Goal: Information Seeking & Learning: Learn about a topic

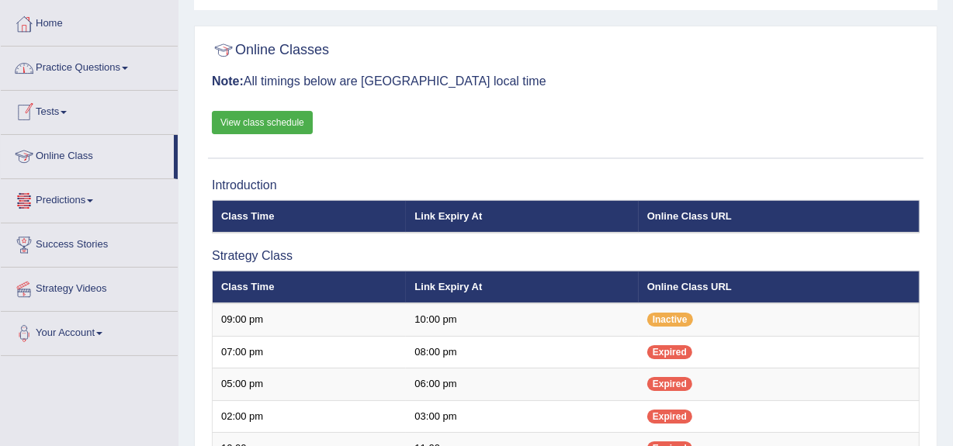
scroll to position [67, 0]
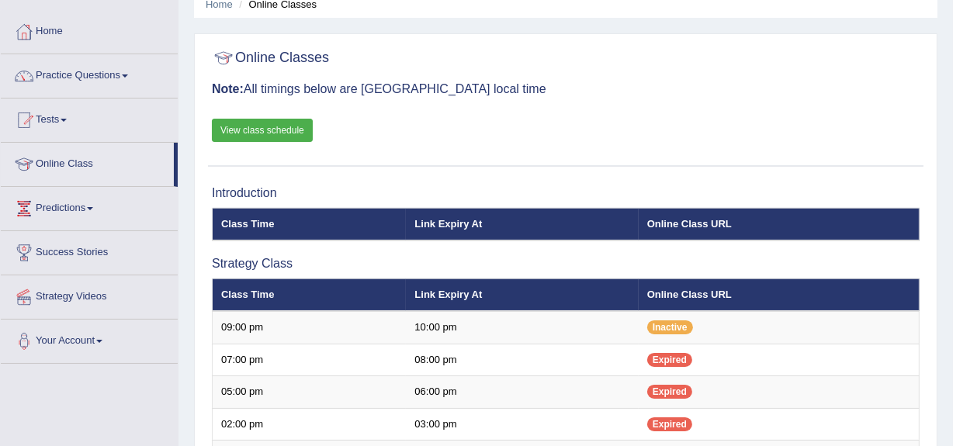
click at [76, 73] on link "Practice Questions" at bounding box center [89, 73] width 177 height 39
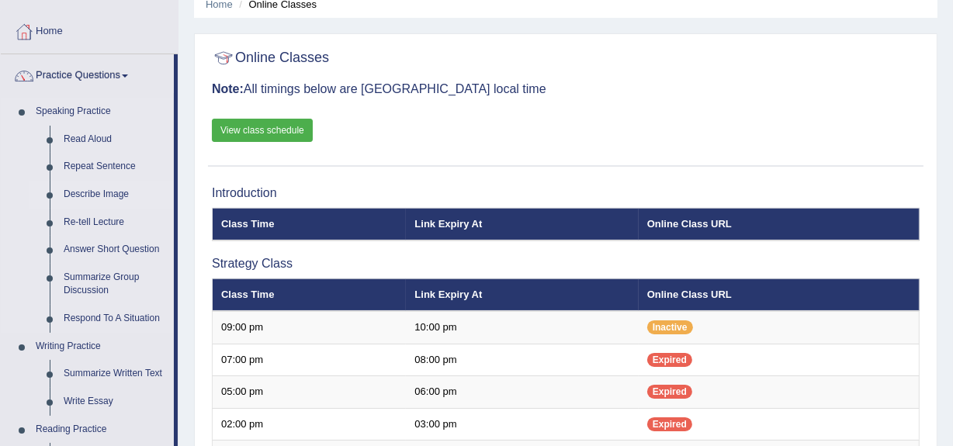
click at [71, 189] on link "Describe Image" at bounding box center [115, 195] width 117 height 28
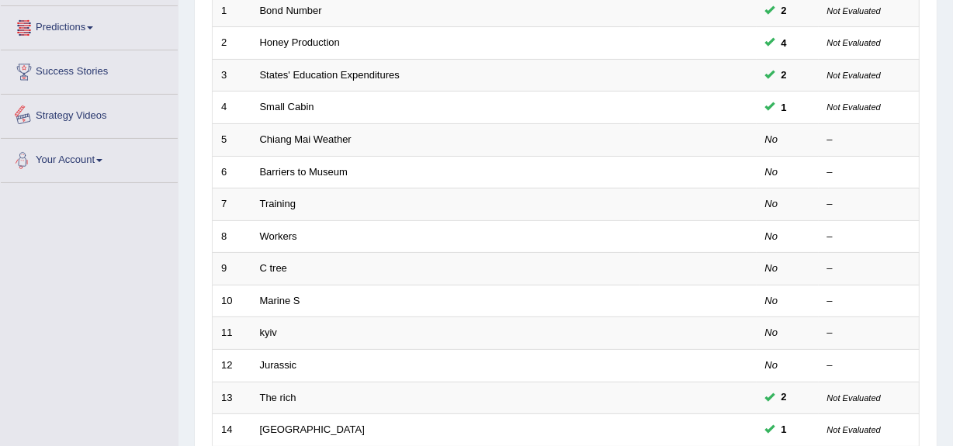
scroll to position [248, 0]
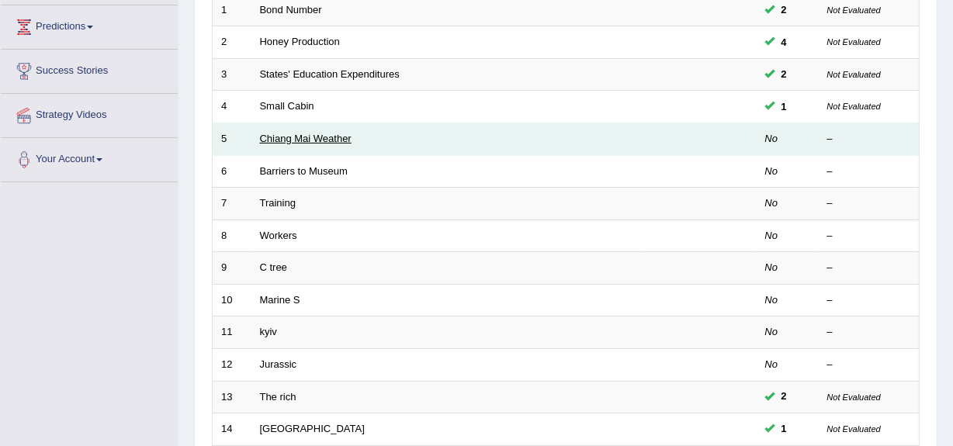
click at [283, 142] on link "Chiang Mai Weather" at bounding box center [306, 139] width 92 height 12
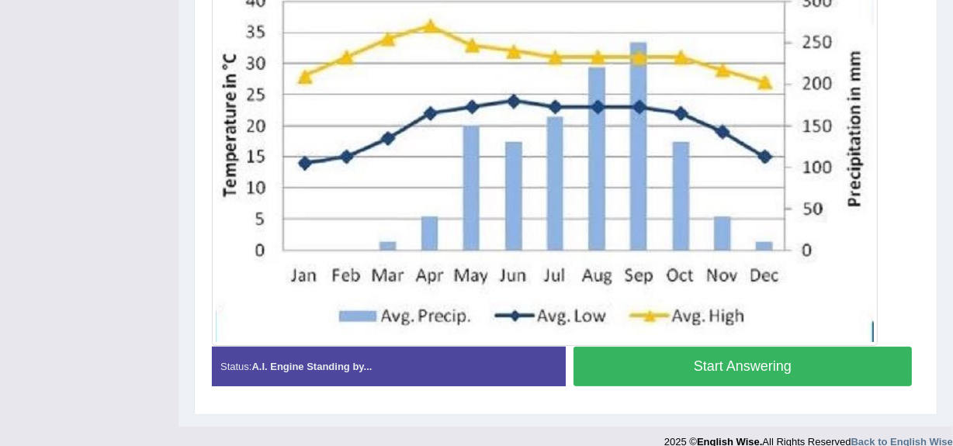
scroll to position [437, 0]
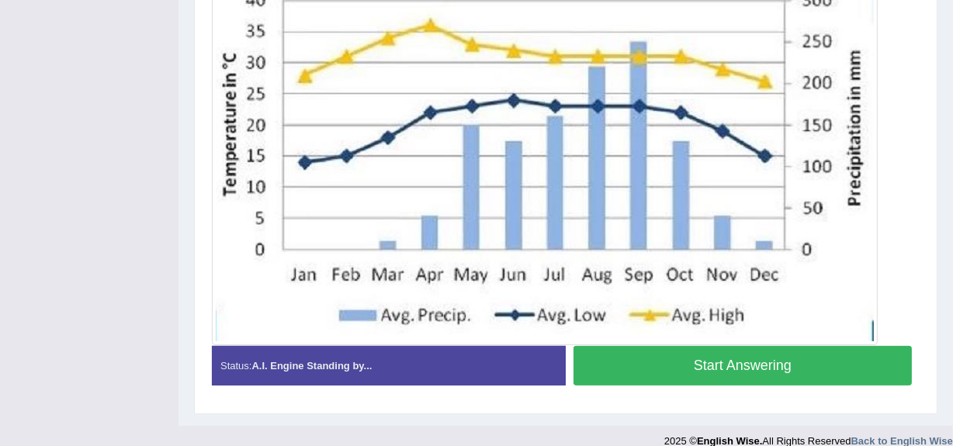
click at [731, 357] on button "Start Answering" at bounding box center [742, 366] width 338 height 40
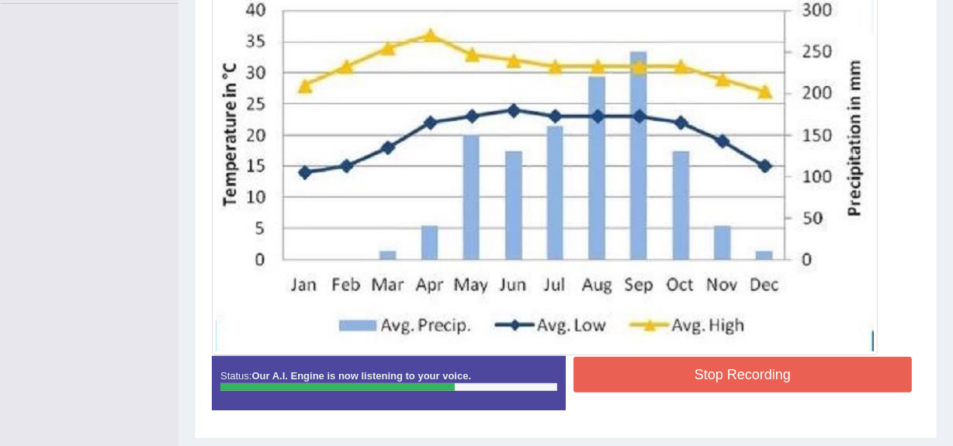
scroll to position [433, 0]
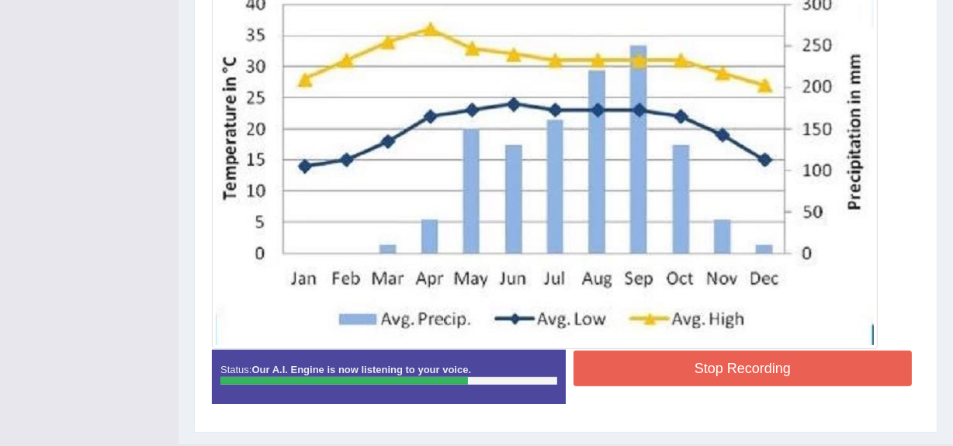
click at [743, 376] on button "Stop Recording" at bounding box center [742, 369] width 338 height 36
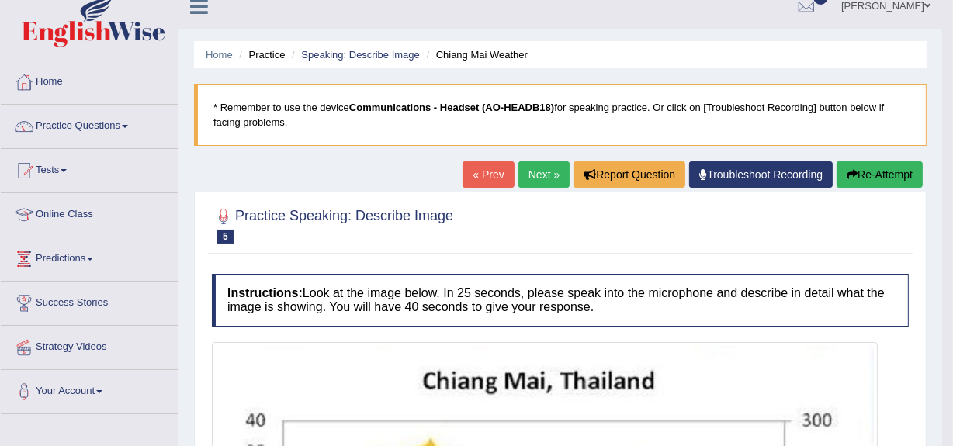
scroll to position [23, 0]
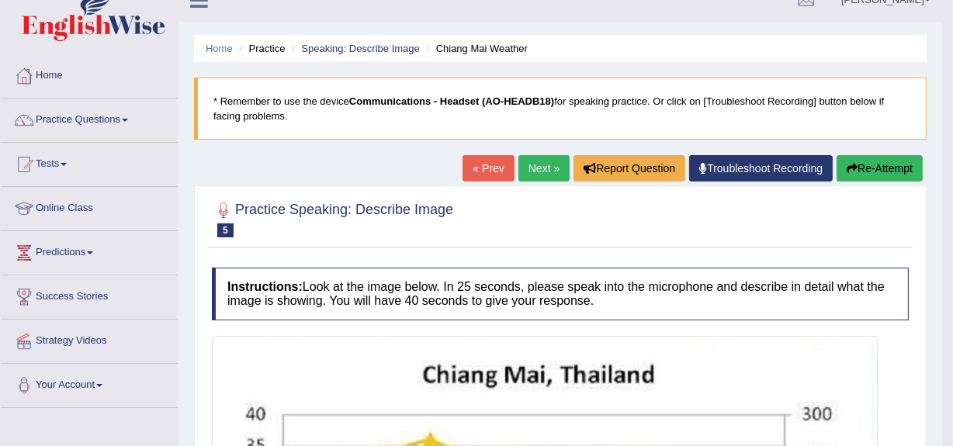
click at [529, 161] on link "Next »" at bounding box center [543, 168] width 51 height 26
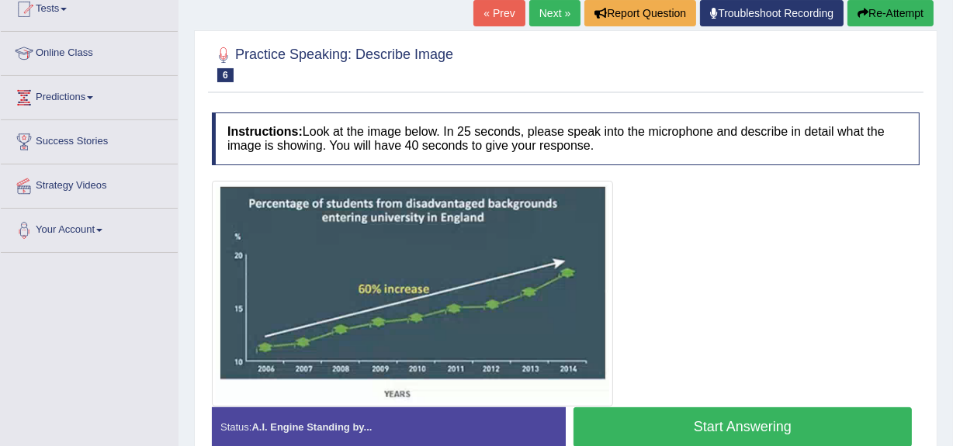
click at [81, 53] on link "Online Class" at bounding box center [89, 51] width 177 height 39
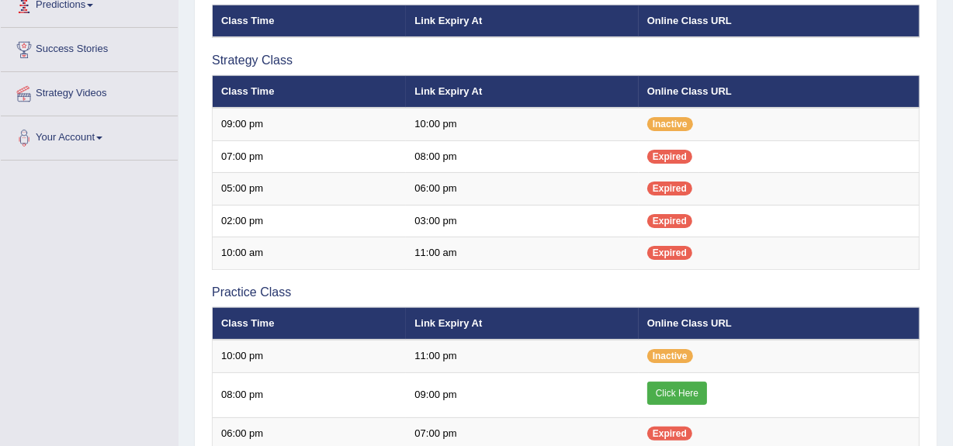
scroll to position [271, 0]
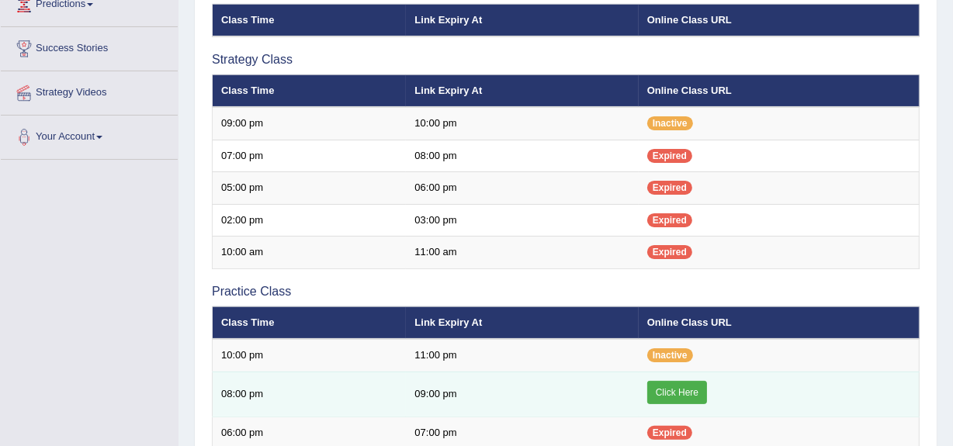
click at [659, 394] on link "Click Here" at bounding box center [677, 392] width 60 height 23
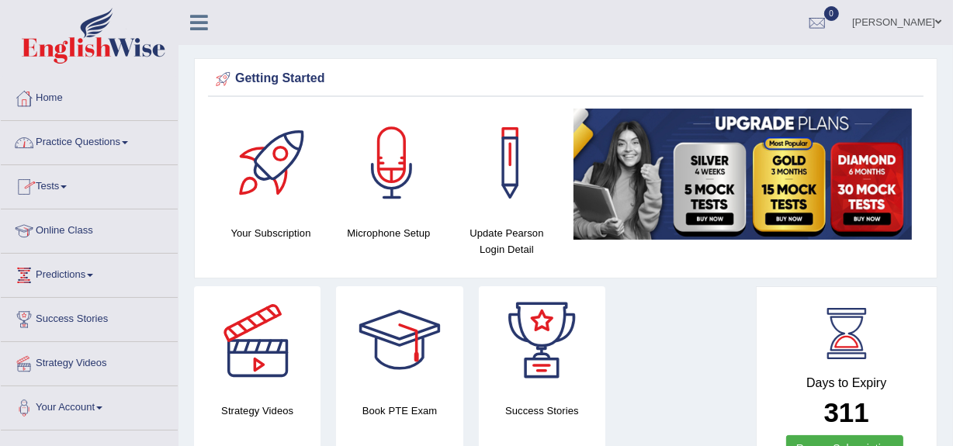
drag, startPoint x: 0, startPoint y: 0, endPoint x: 84, endPoint y: 135, distance: 158.9
click at [84, 135] on link "Practice Questions" at bounding box center [89, 140] width 177 height 39
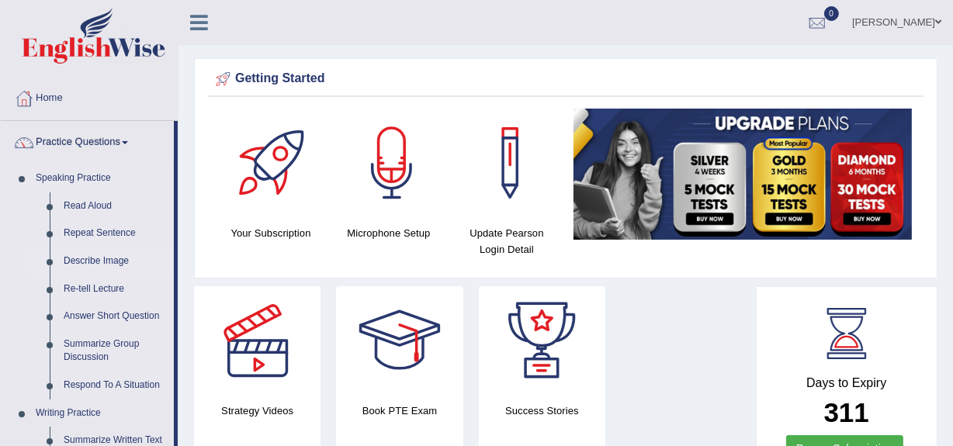
click at [78, 253] on link "Describe Image" at bounding box center [115, 262] width 117 height 28
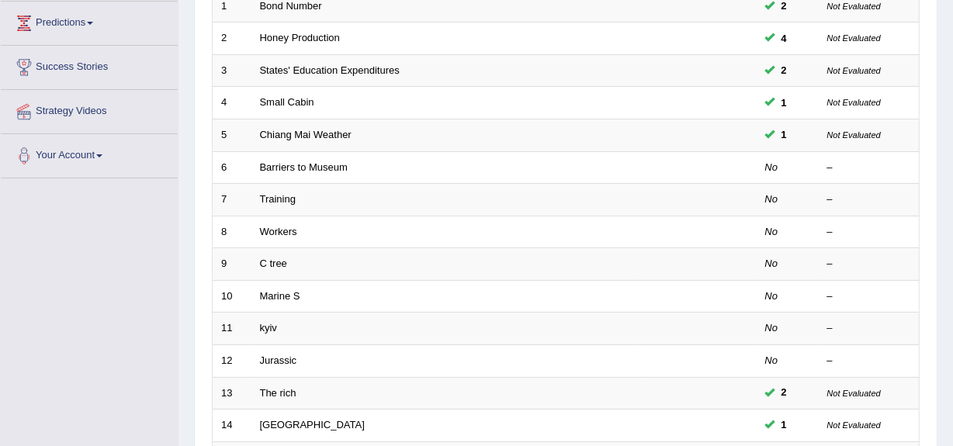
scroll to position [251, 0]
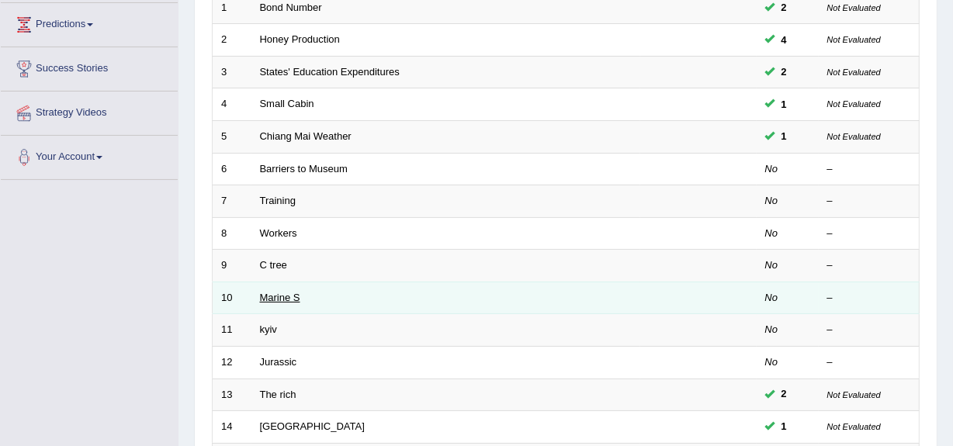
click at [263, 301] on link "Marine S" at bounding box center [280, 298] width 40 height 12
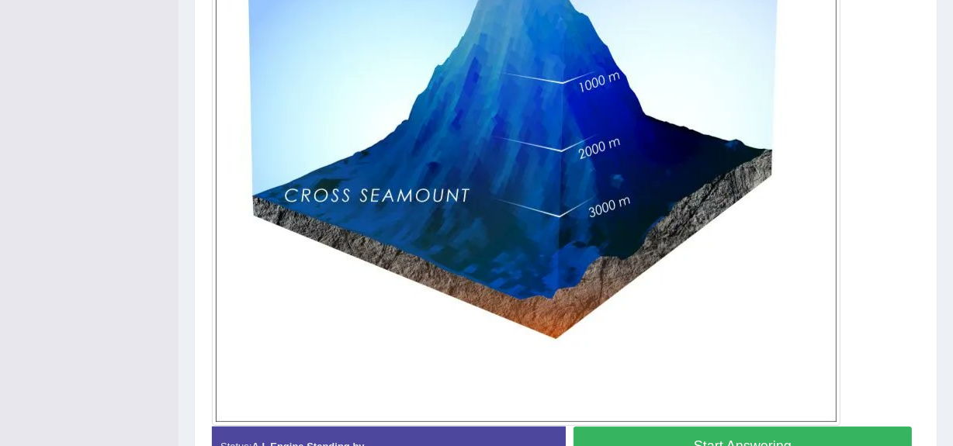
scroll to position [660, 0]
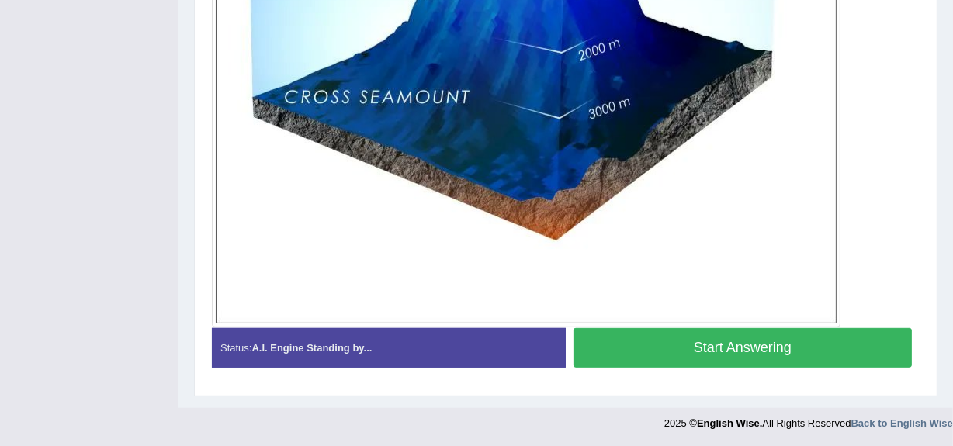
click at [719, 344] on button "Start Answering" at bounding box center [742, 348] width 338 height 40
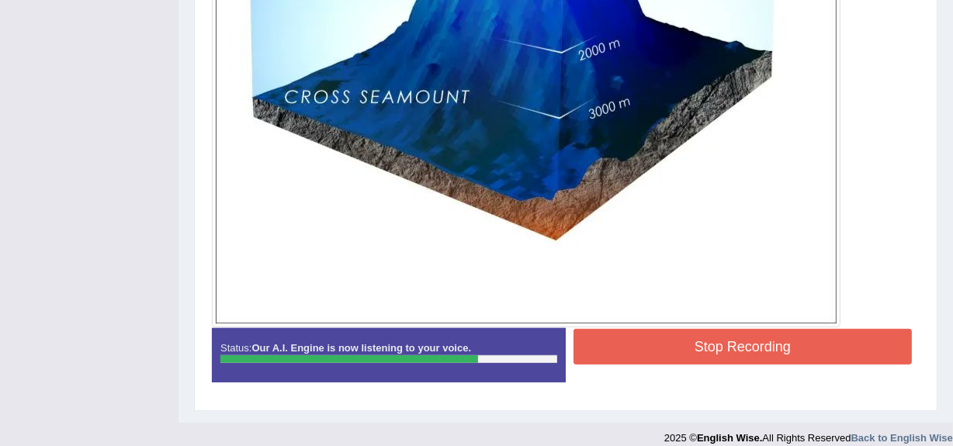
drag, startPoint x: 719, startPoint y: 344, endPoint x: 658, endPoint y: 273, distance: 93.0
click at [658, 273] on div "Instructions: Look at the image below. In 25 seconds, please speak into the mic…" at bounding box center [565, 12] width 715 height 779
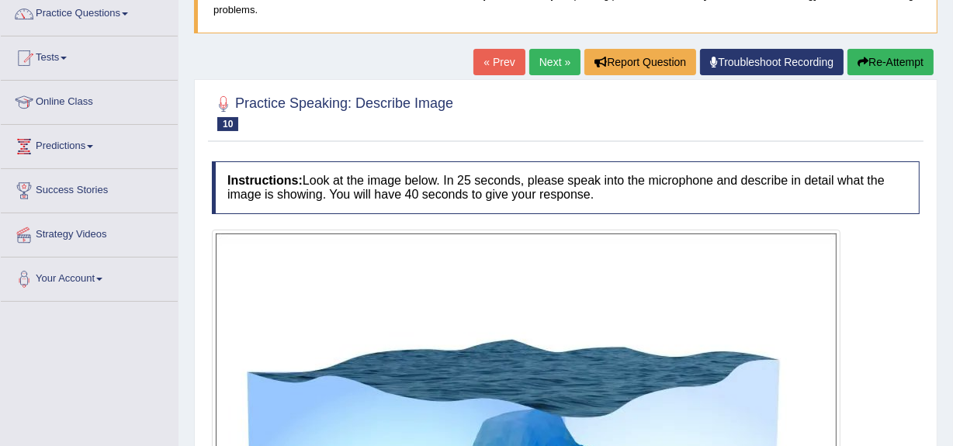
scroll to position [128, 0]
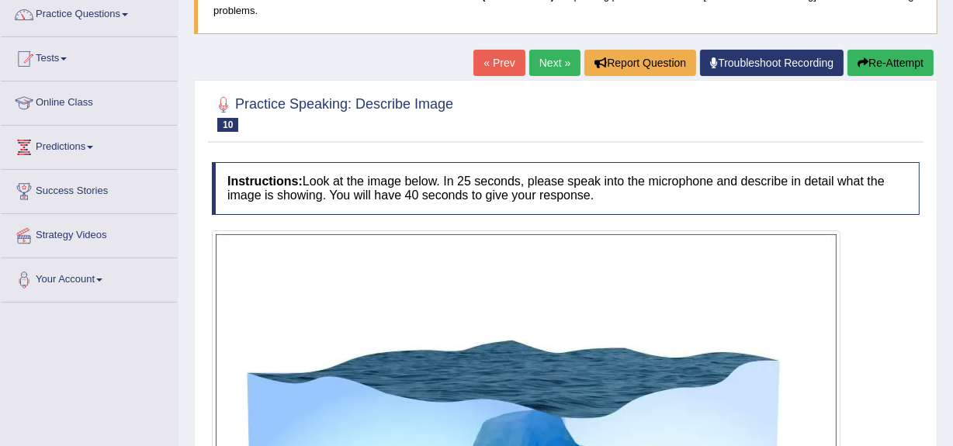
click at [868, 65] on button "Re-Attempt" at bounding box center [890, 63] width 86 height 26
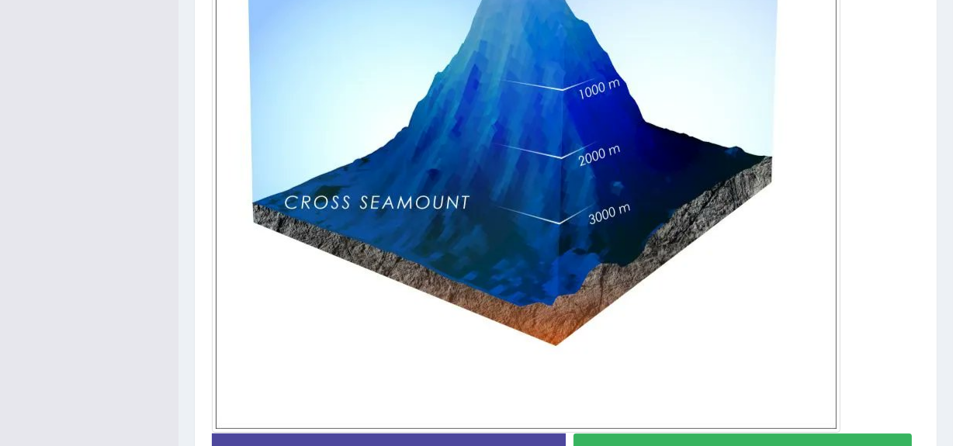
scroll to position [660, 0]
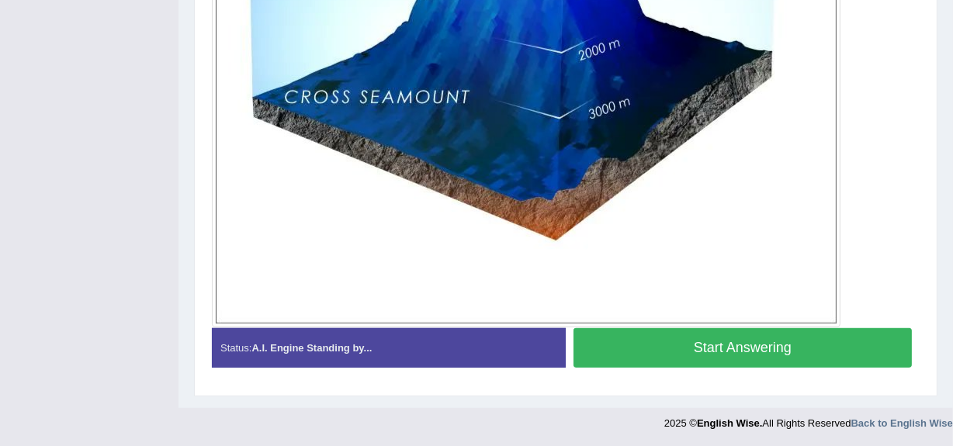
click at [702, 346] on button "Start Answering" at bounding box center [742, 348] width 338 height 40
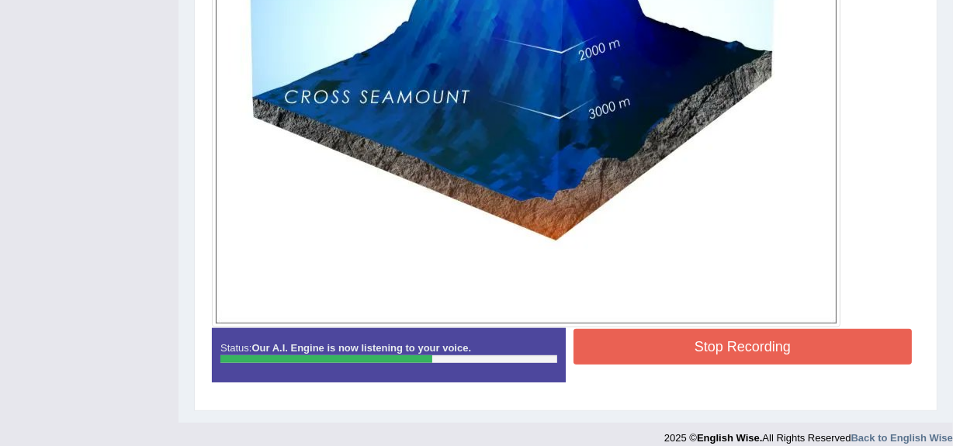
click at [702, 346] on button "Stop Recording" at bounding box center [742, 347] width 338 height 36
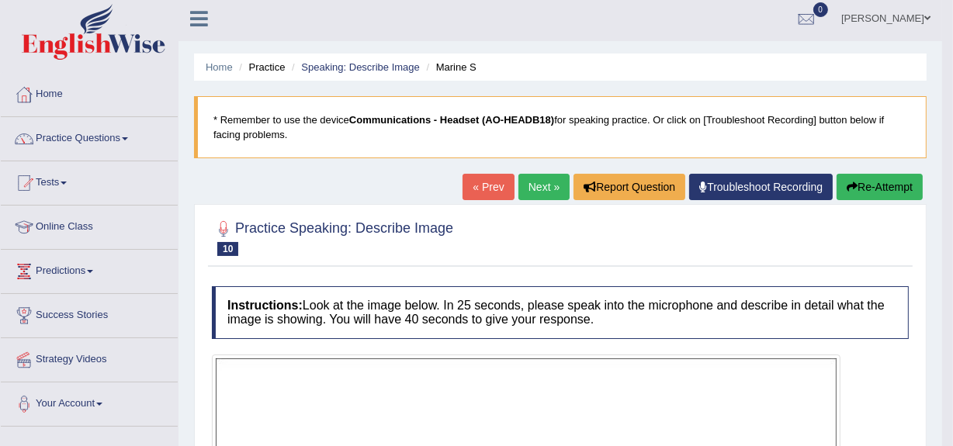
scroll to position [0, 0]
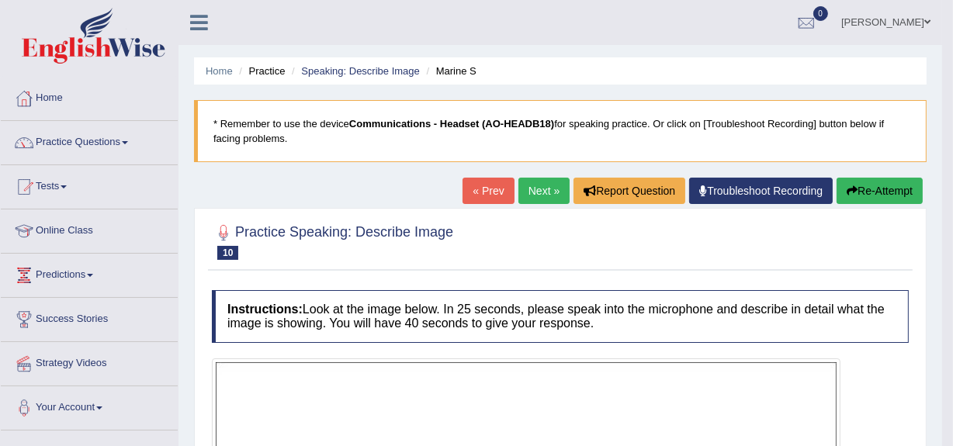
click at [531, 183] on link "Next »" at bounding box center [543, 191] width 51 height 26
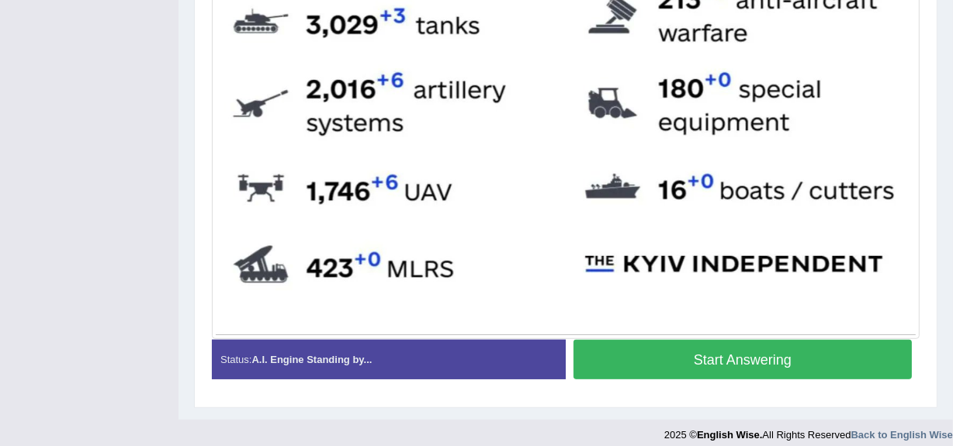
scroll to position [741, 0]
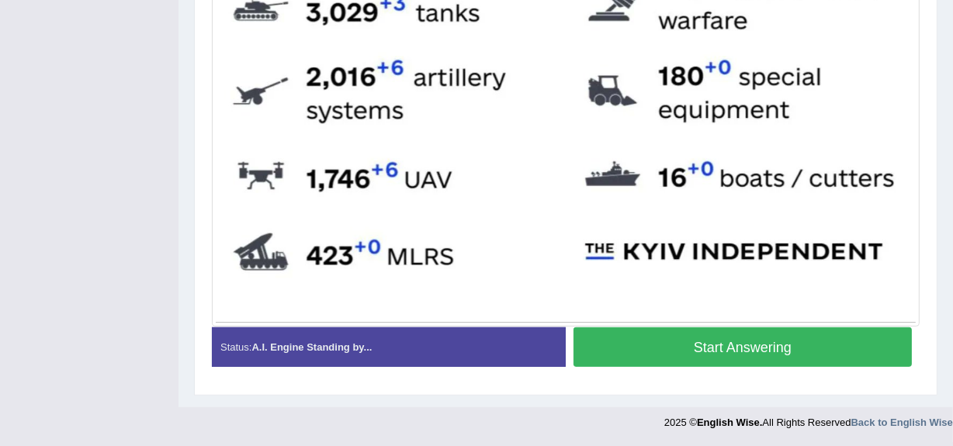
click at [726, 345] on button "Start Answering" at bounding box center [742, 347] width 338 height 40
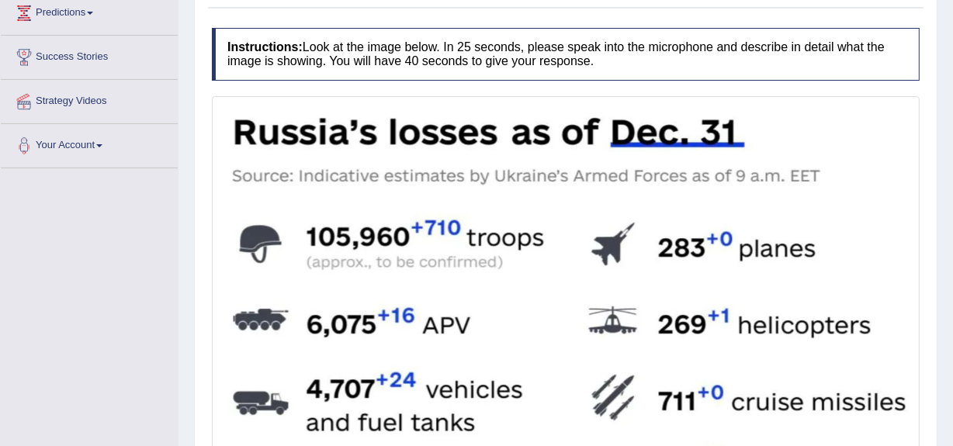
scroll to position [263, 0]
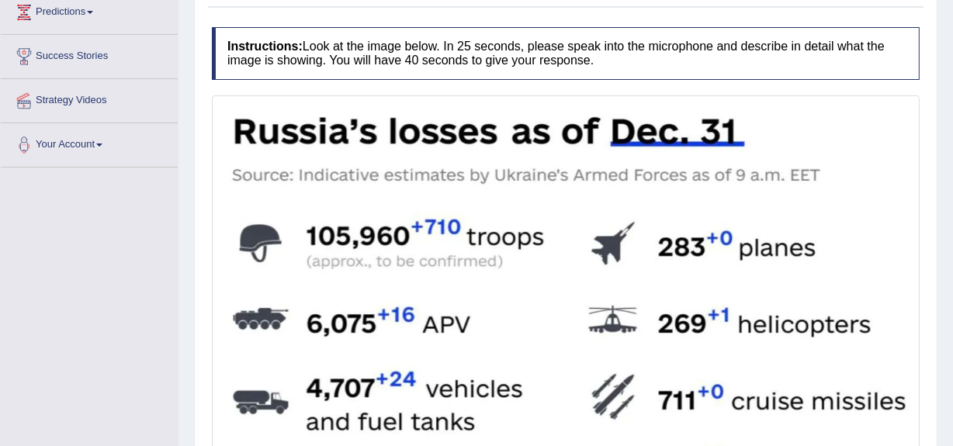
click at [726, 345] on img at bounding box center [566, 450] width 700 height 702
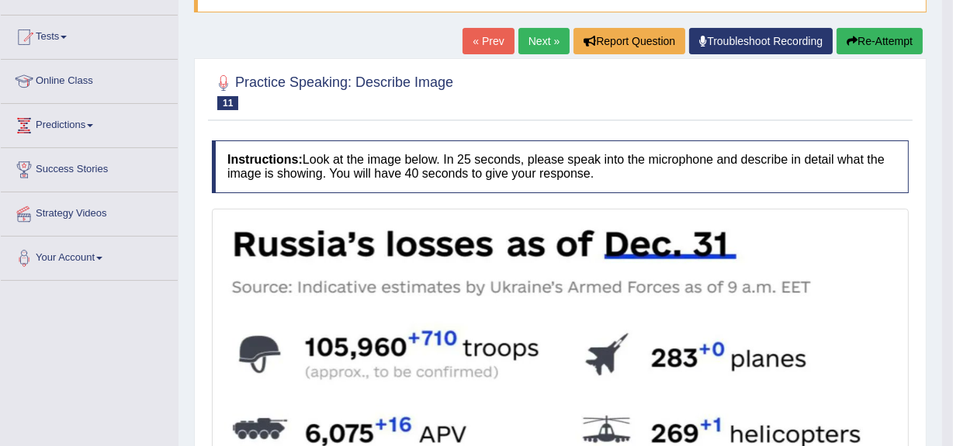
scroll to position [0, 0]
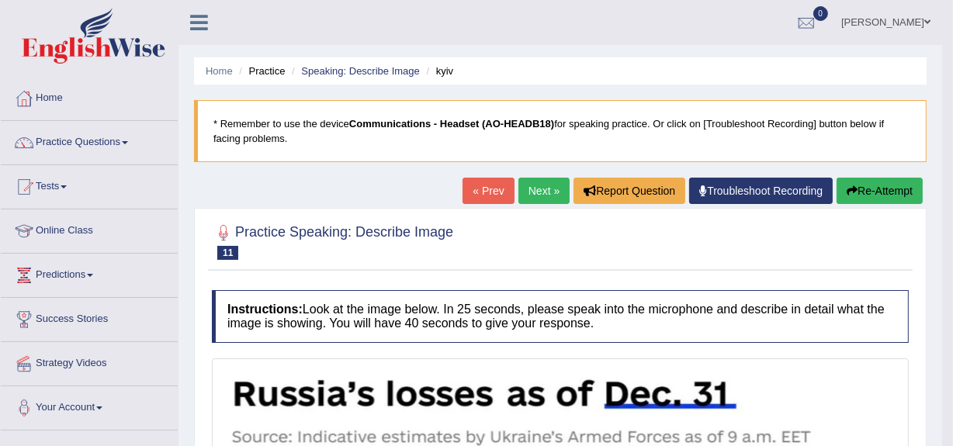
click at [538, 185] on link "Next »" at bounding box center [543, 191] width 51 height 26
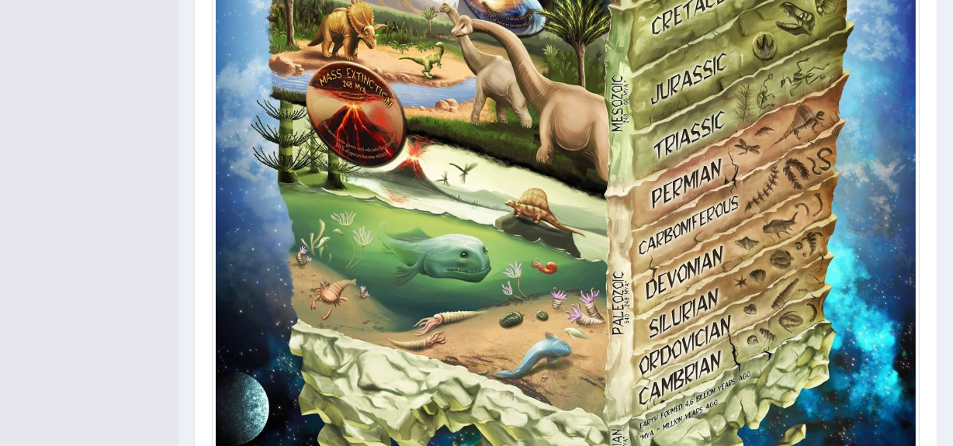
scroll to position [805, 0]
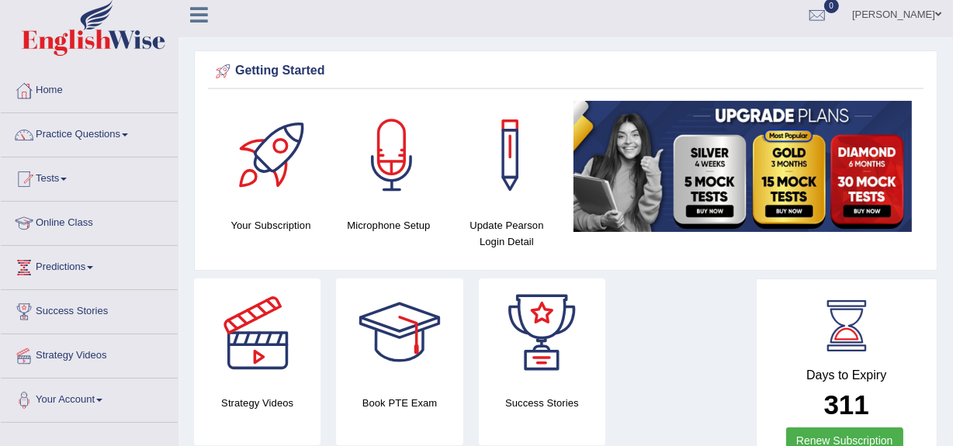
scroll to position [7, 0]
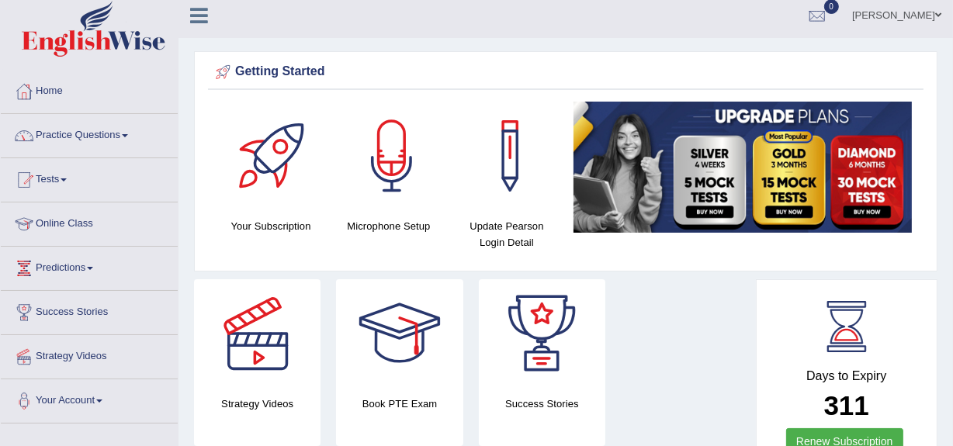
click at [80, 130] on link "Practice Questions" at bounding box center [89, 133] width 177 height 39
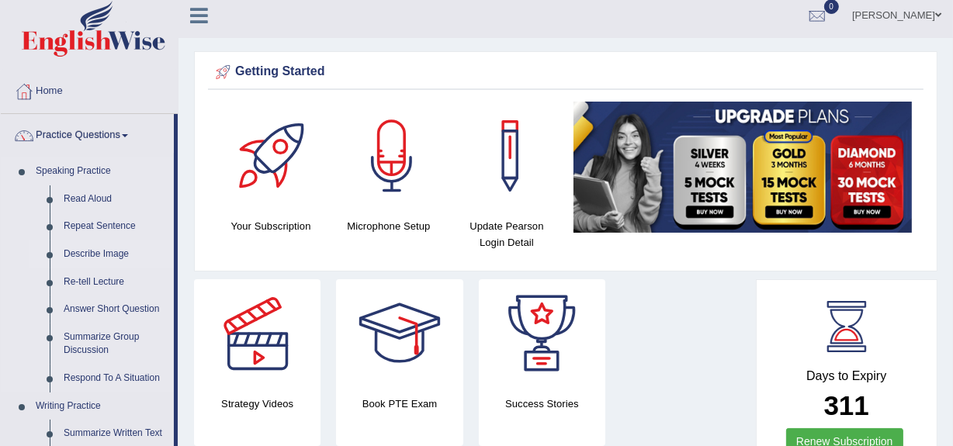
click at [85, 248] on link "Describe Image" at bounding box center [115, 255] width 117 height 28
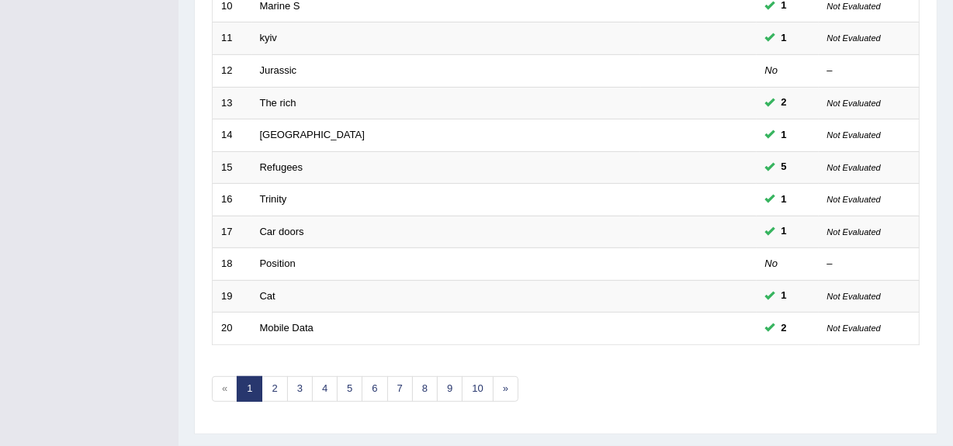
scroll to position [579, 0]
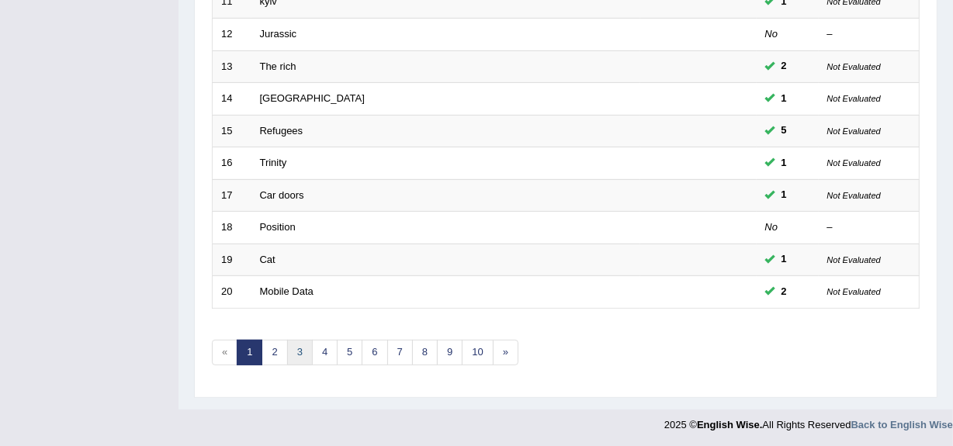
click at [302, 354] on link "3" at bounding box center [300, 353] width 26 height 26
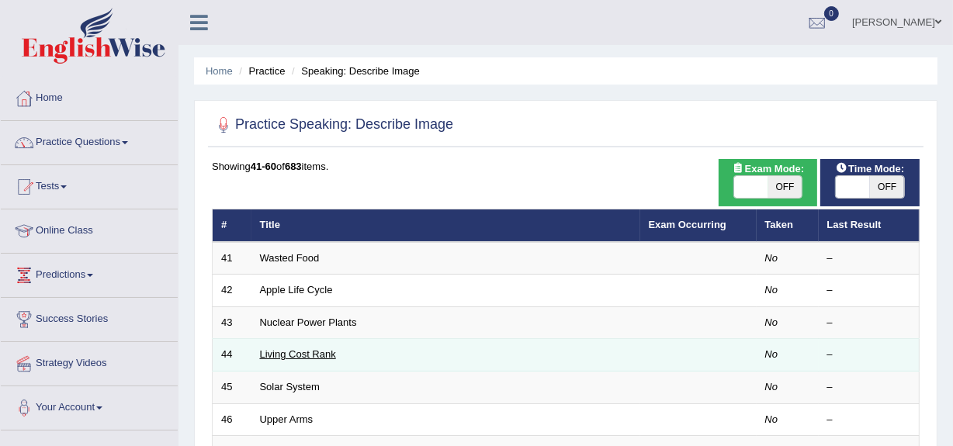
drag, startPoint x: 0, startPoint y: 0, endPoint x: 270, endPoint y: 356, distance: 447.0
click at [270, 356] on link "Living Cost Rank" at bounding box center [298, 354] width 76 height 12
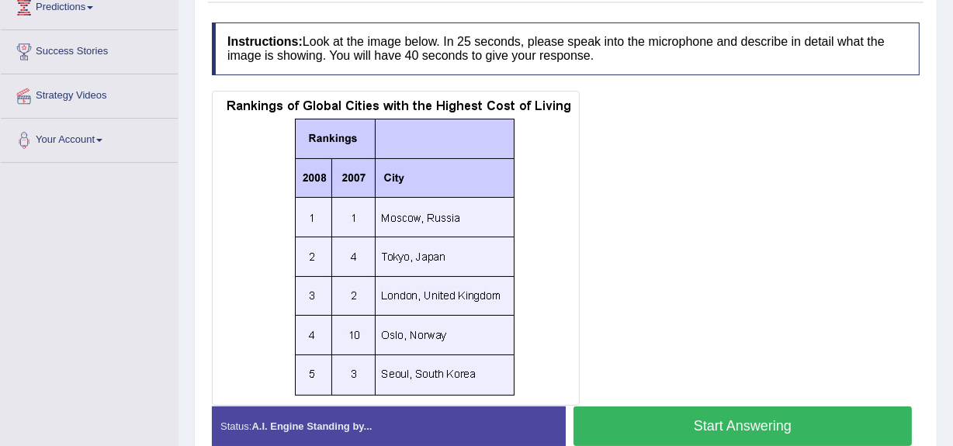
scroll to position [268, 0]
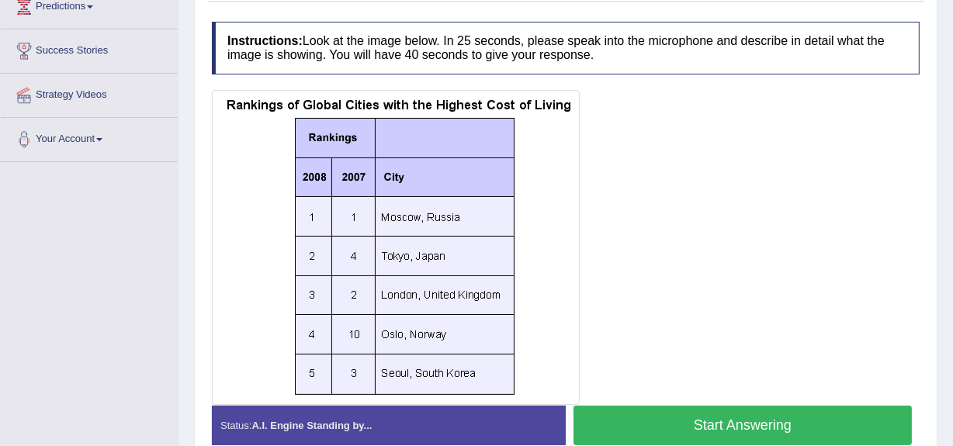
click at [729, 423] on button "Start Answering" at bounding box center [742, 426] width 338 height 40
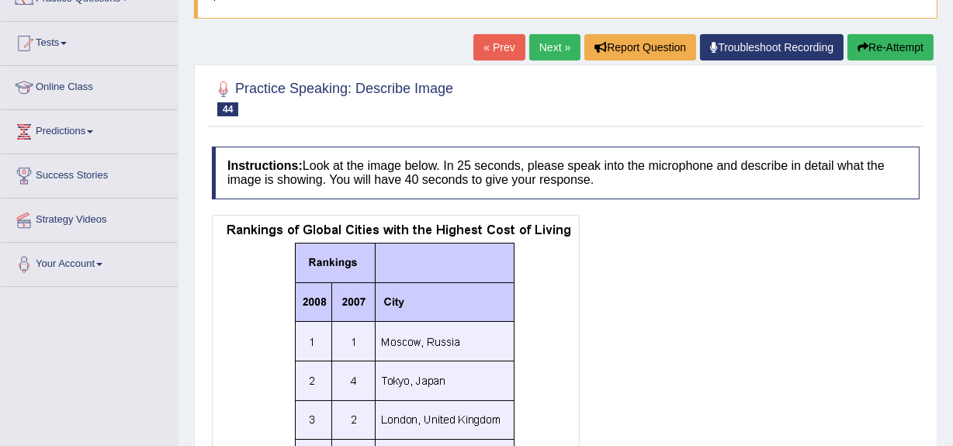
scroll to position [143, 0]
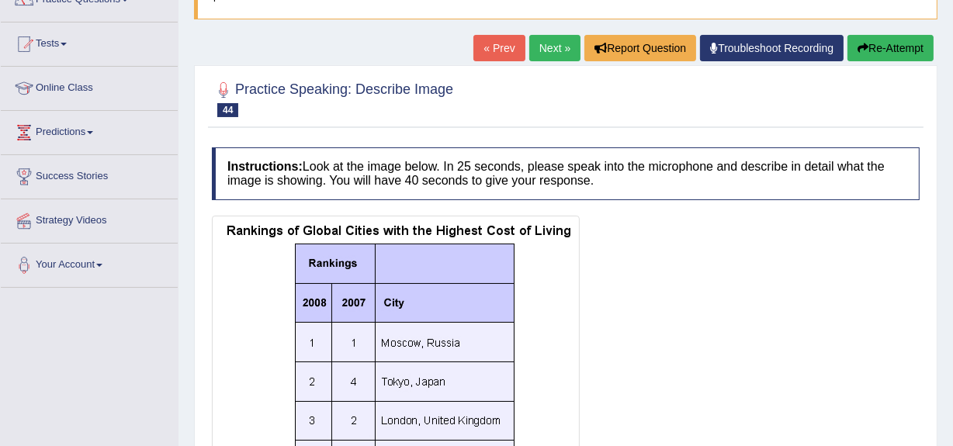
click at [706, 320] on div at bounding box center [566, 373] width 708 height 315
click at [874, 46] on button "Re-Attempt" at bounding box center [890, 48] width 86 height 26
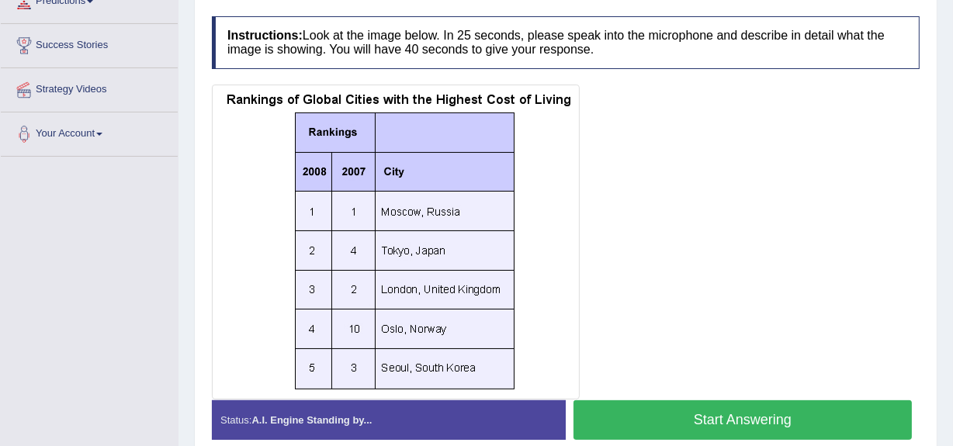
scroll to position [275, 0]
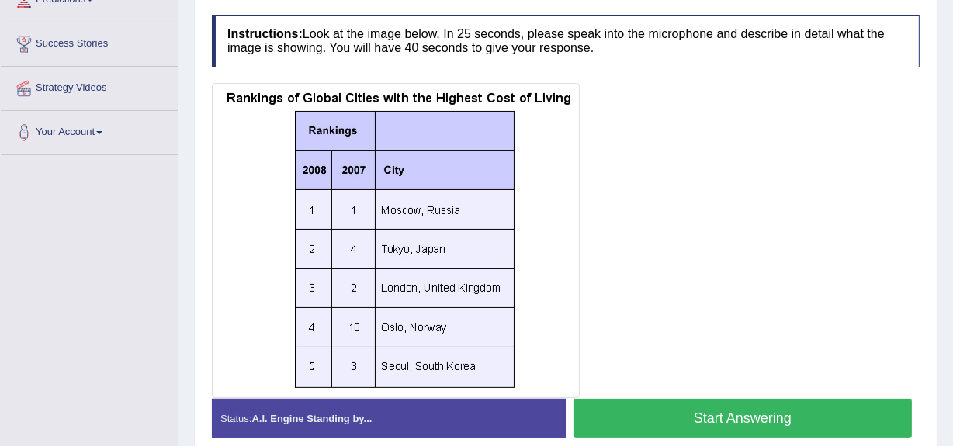
click at [731, 410] on button "Start Answering" at bounding box center [742, 419] width 338 height 40
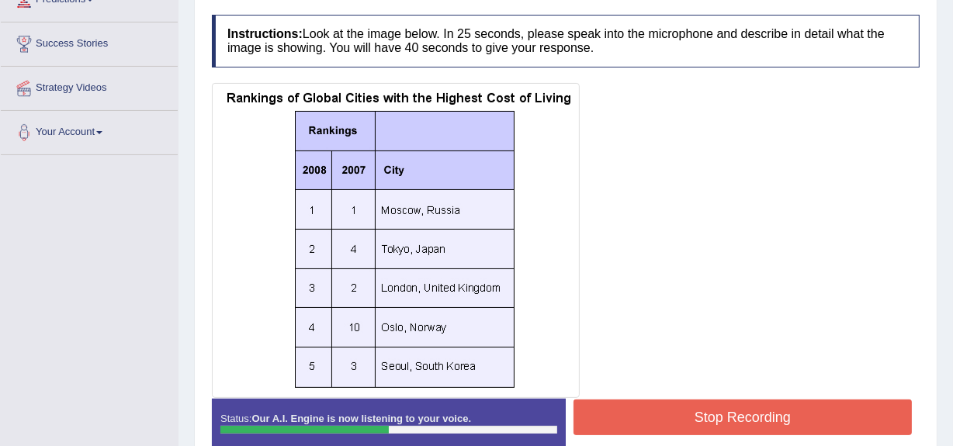
click at [733, 411] on button "Stop Recording" at bounding box center [742, 418] width 338 height 36
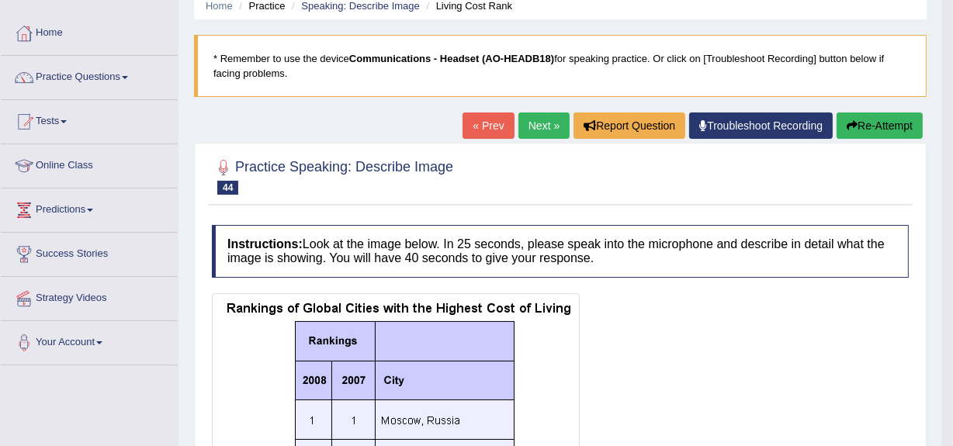
scroll to position [64, 0]
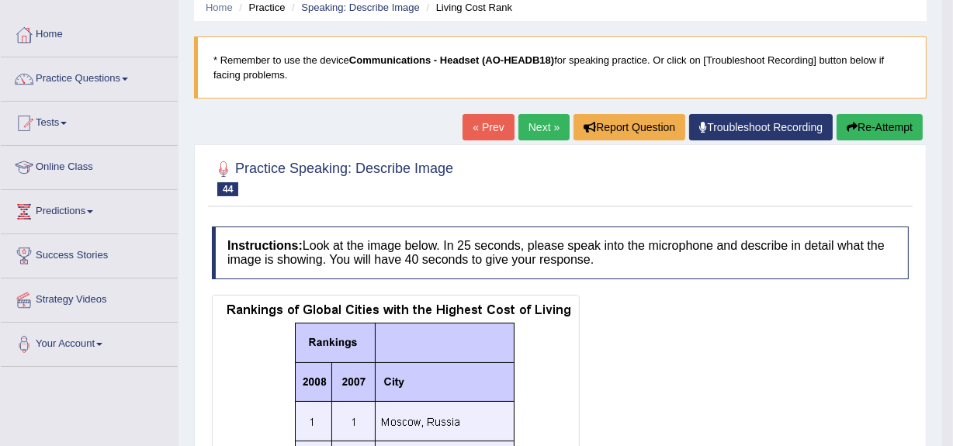
click at [892, 129] on button "Re-Attempt" at bounding box center [879, 127] width 86 height 26
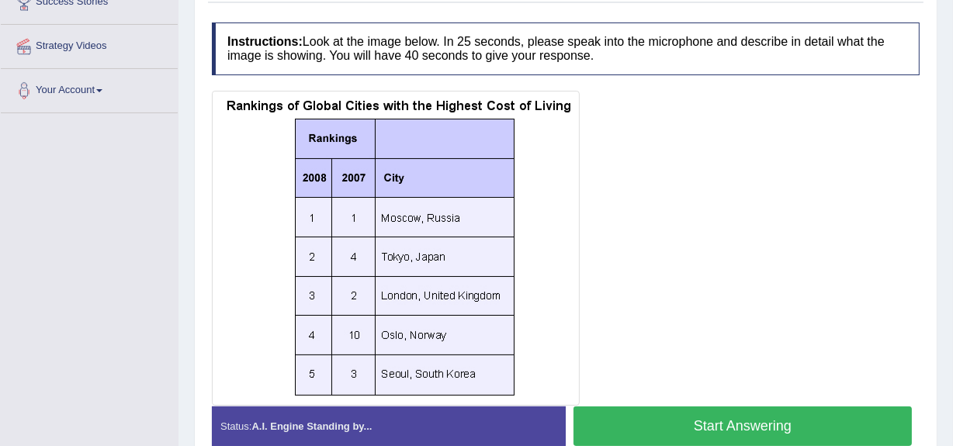
scroll to position [319, 0]
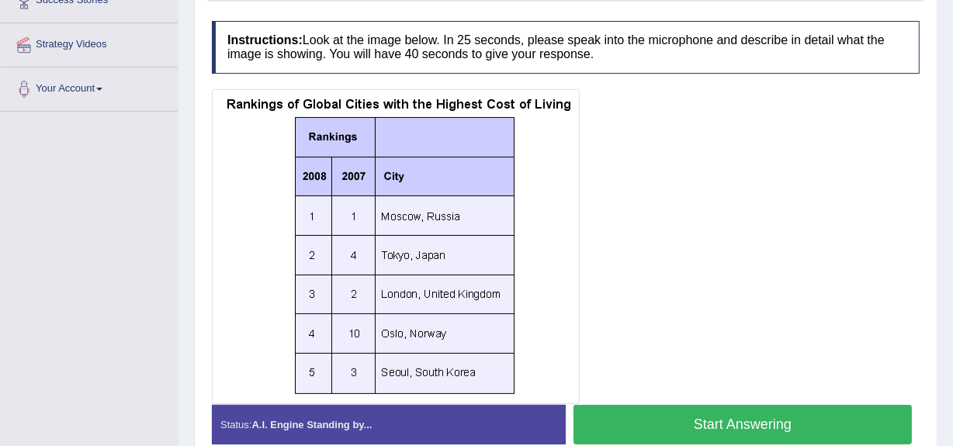
click at [728, 419] on button "Start Answering" at bounding box center [742, 425] width 338 height 40
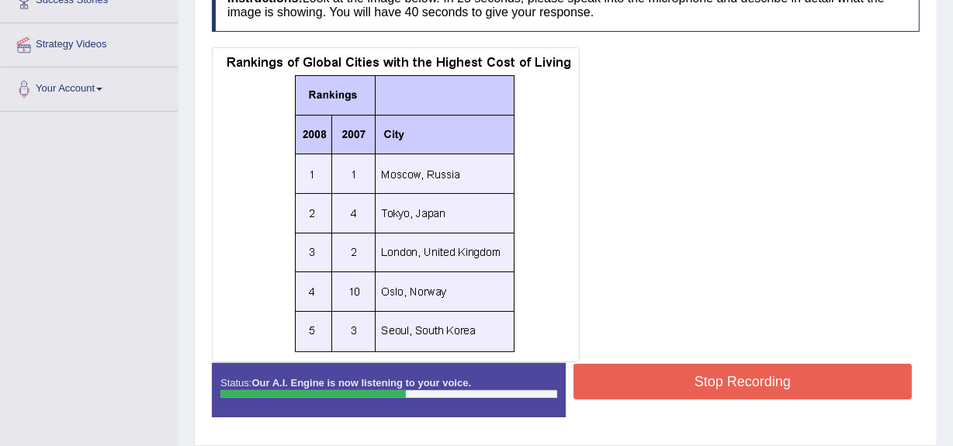
click at [720, 376] on button "Stop Recording" at bounding box center [742, 382] width 338 height 36
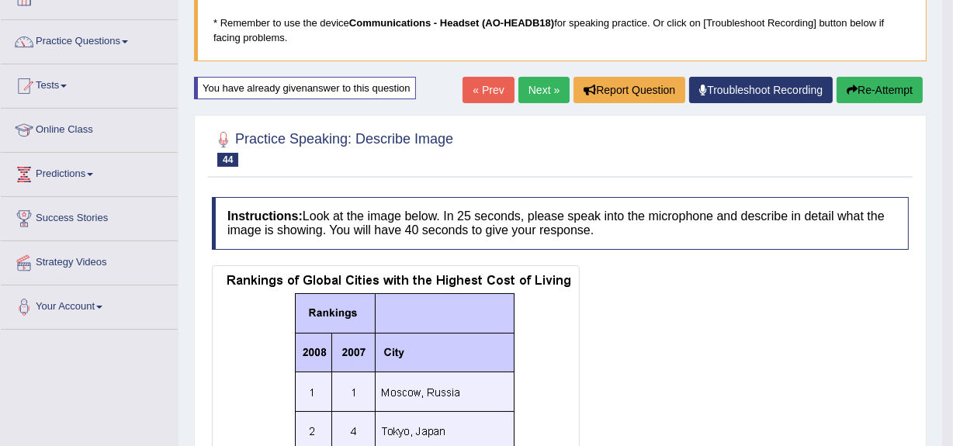
scroll to position [100, 0]
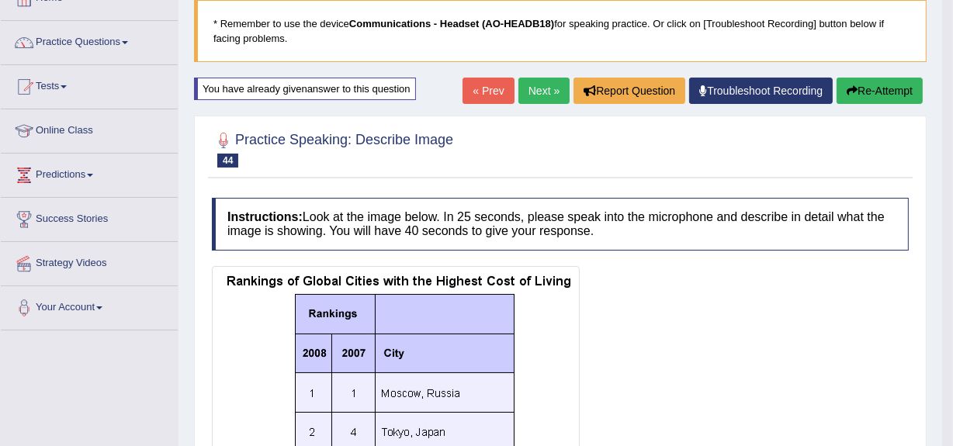
click at [856, 86] on button "Re-Attempt" at bounding box center [879, 91] width 86 height 26
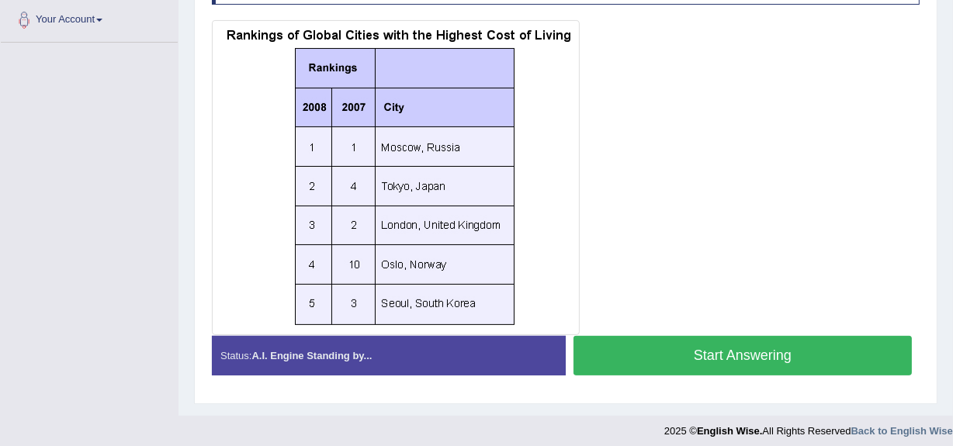
scroll to position [388, 0]
click at [701, 348] on button "Start Answering" at bounding box center [742, 356] width 338 height 40
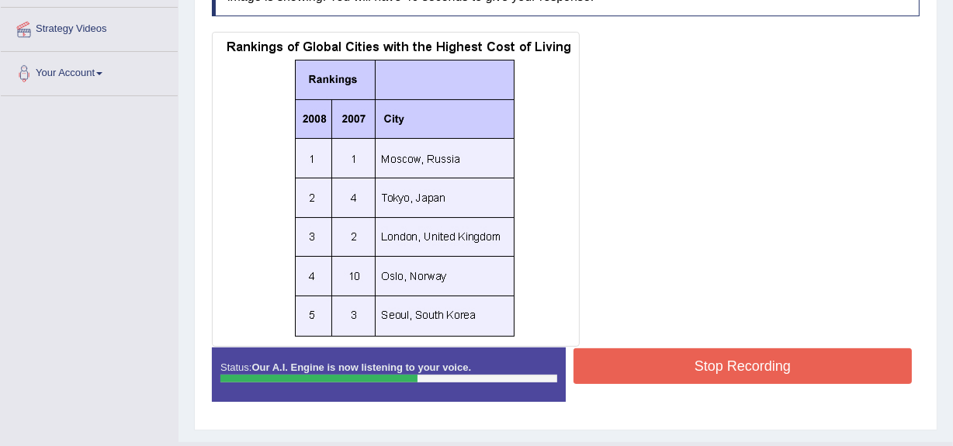
scroll to position [341, 0]
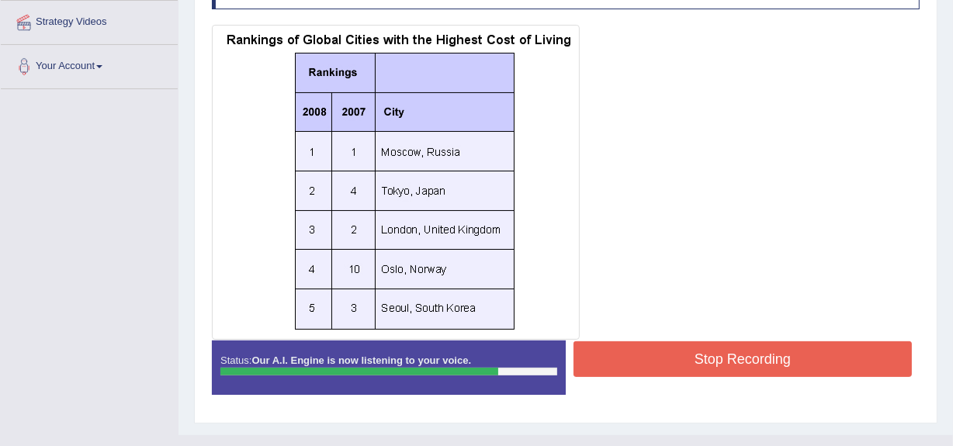
click at [712, 356] on button "Stop Recording" at bounding box center [742, 359] width 338 height 36
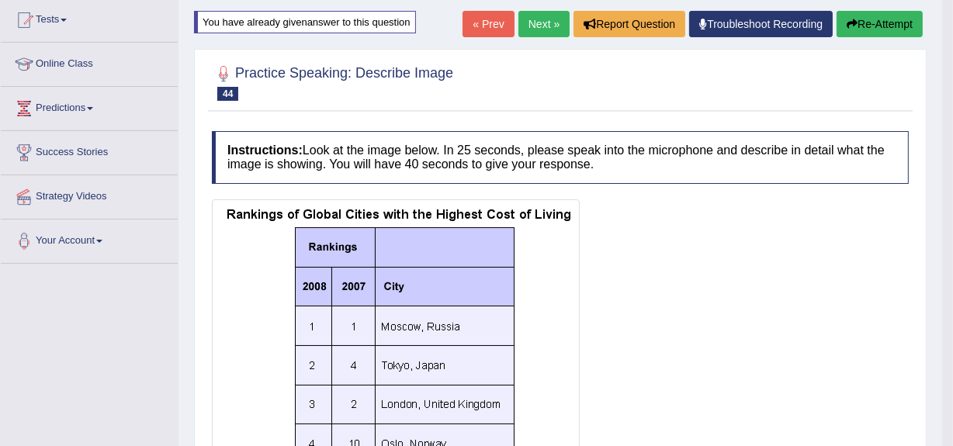
scroll to position [0, 0]
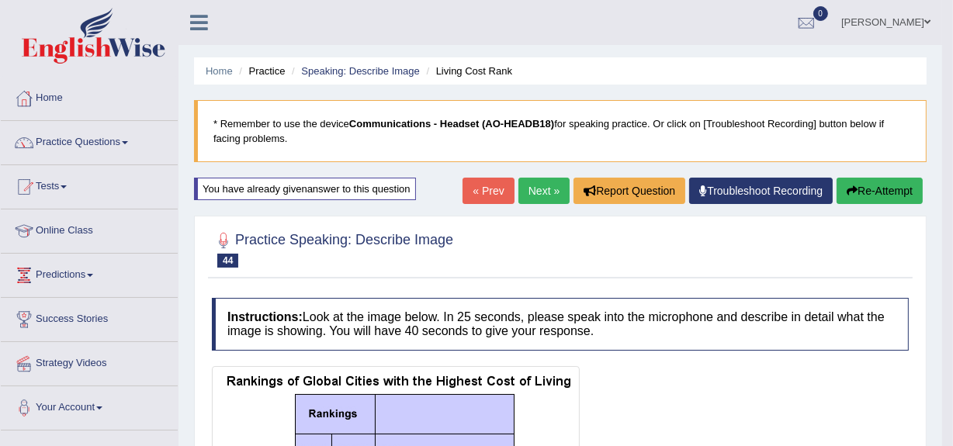
click at [537, 189] on link "Next »" at bounding box center [543, 191] width 51 height 26
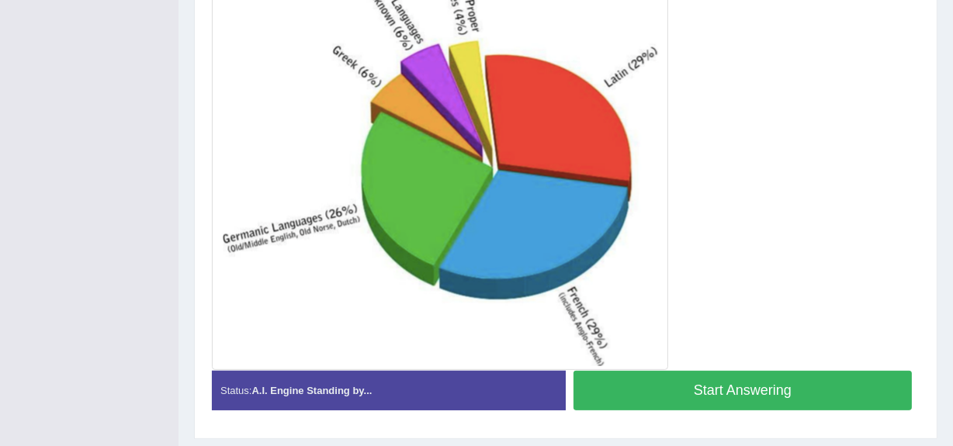
scroll to position [440, 0]
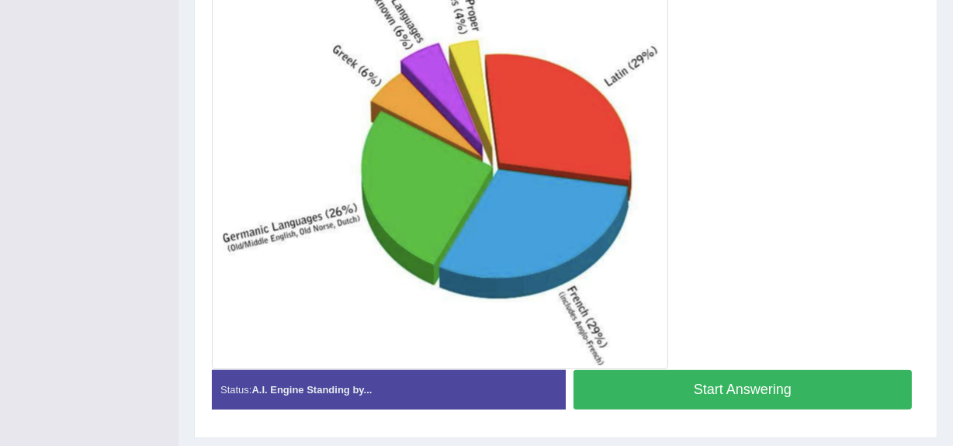
click at [726, 394] on button "Start Answering" at bounding box center [742, 390] width 338 height 40
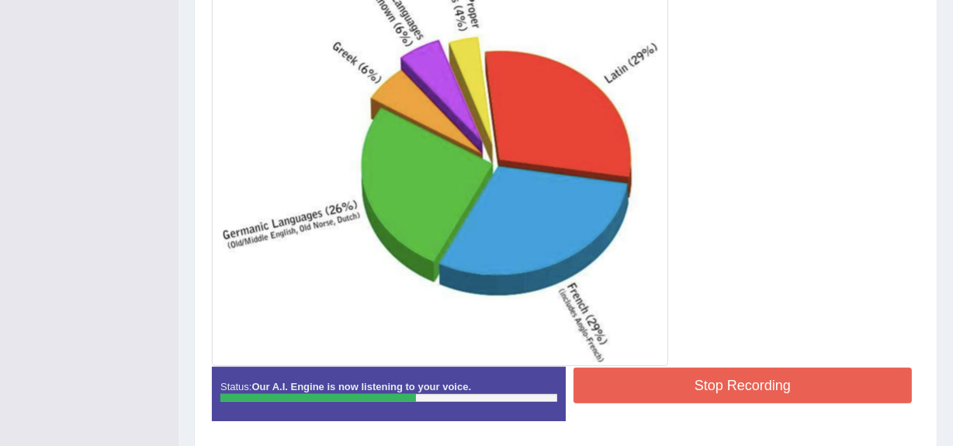
scroll to position [444, 0]
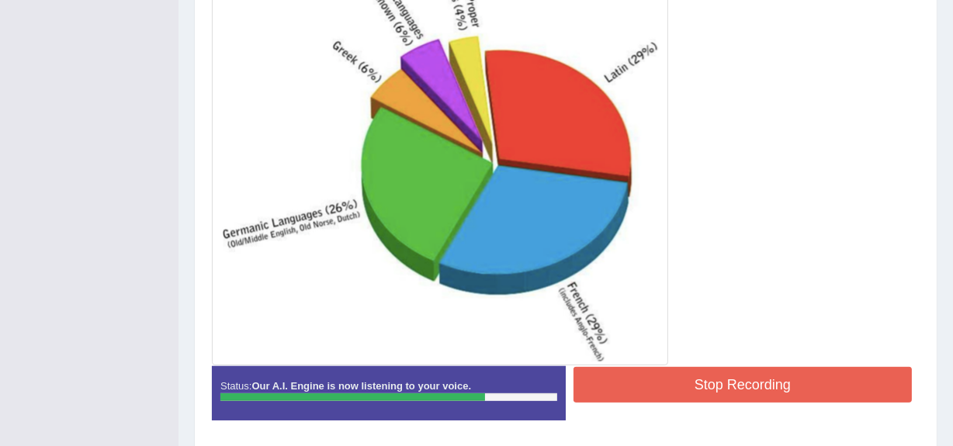
click at [715, 384] on button "Stop Recording" at bounding box center [742, 385] width 338 height 36
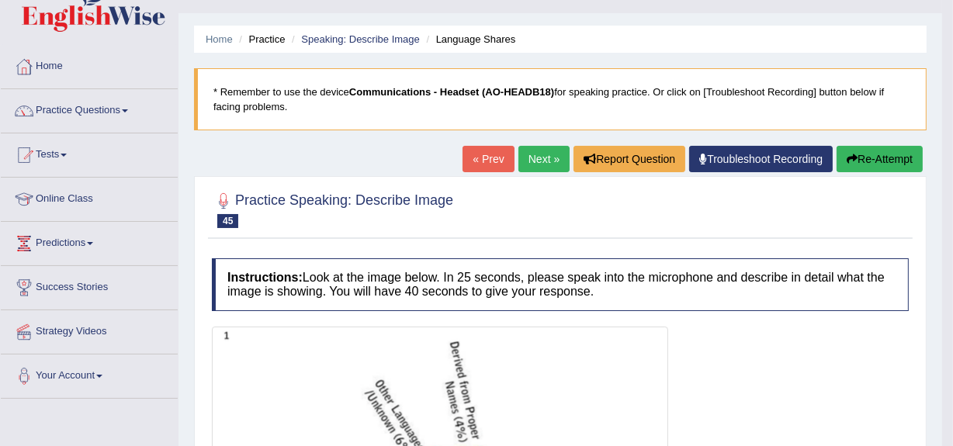
scroll to position [31, 0]
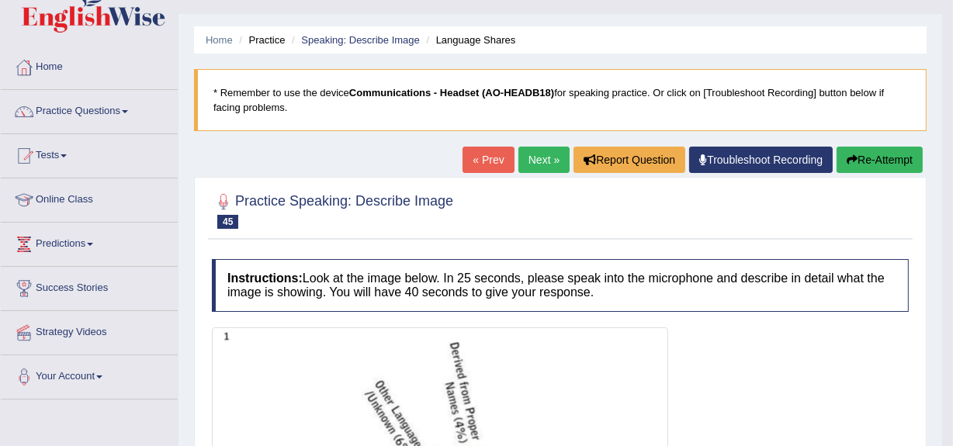
click at [537, 158] on link "Next »" at bounding box center [543, 160] width 51 height 26
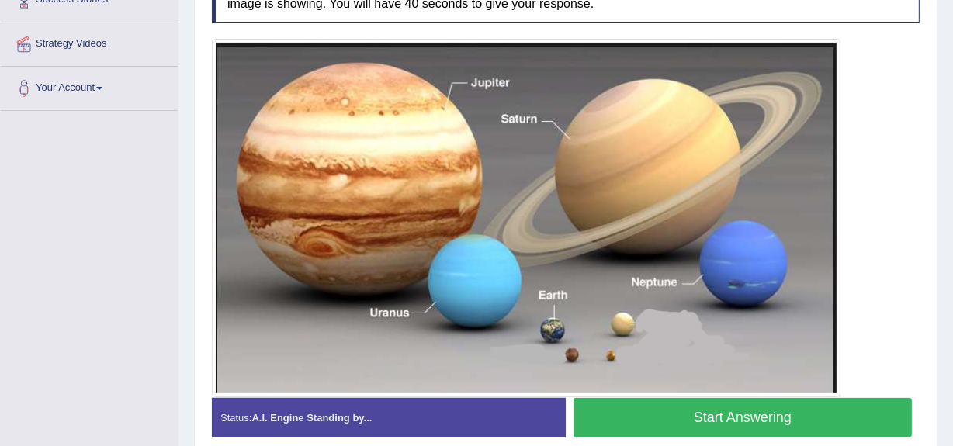
scroll to position [389, 0]
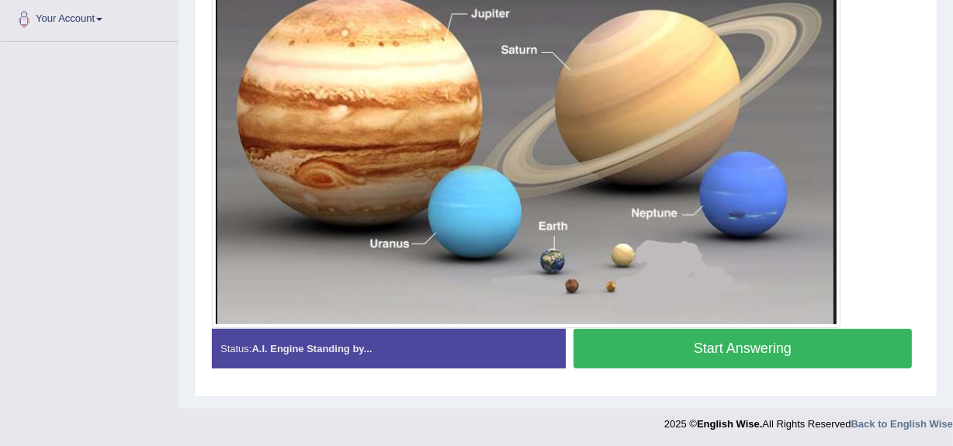
click at [729, 341] on button "Start Answering" at bounding box center [742, 349] width 338 height 40
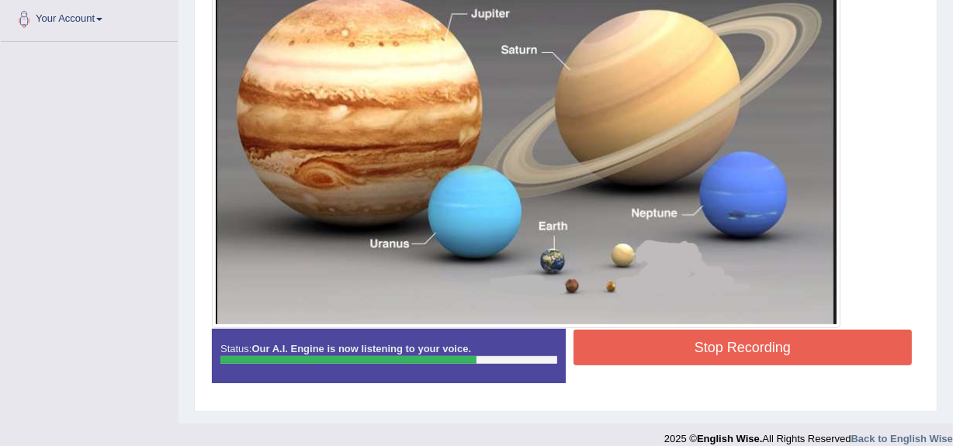
click at [729, 341] on button "Stop Recording" at bounding box center [742, 348] width 338 height 36
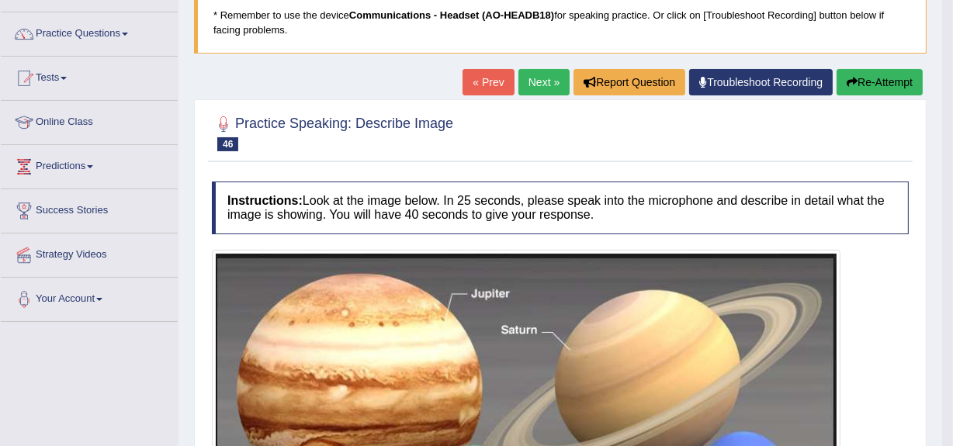
scroll to position [108, 0]
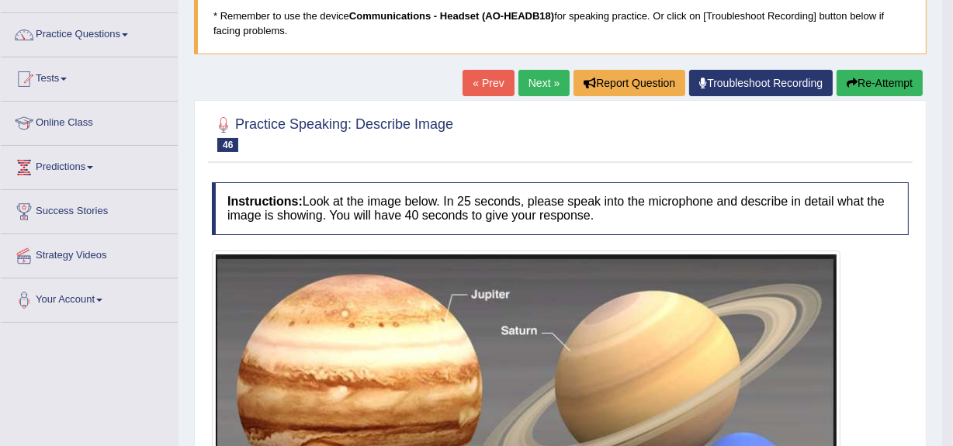
click at [539, 85] on link "Next »" at bounding box center [543, 83] width 51 height 26
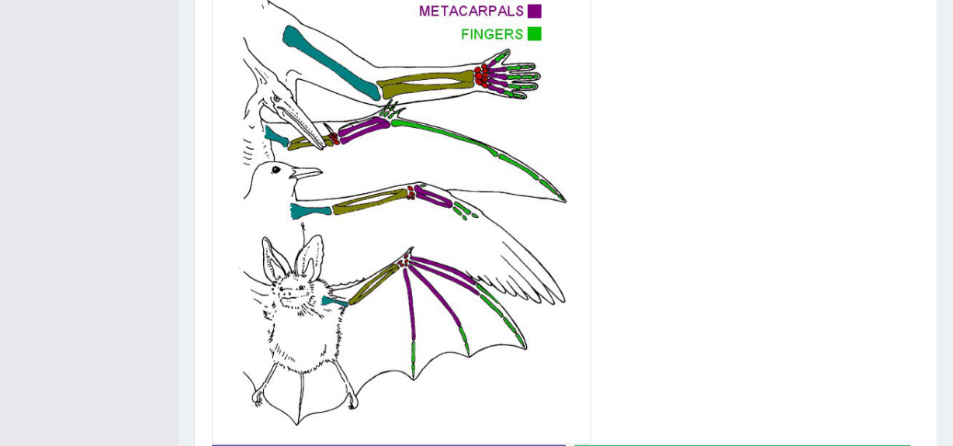
scroll to position [570, 0]
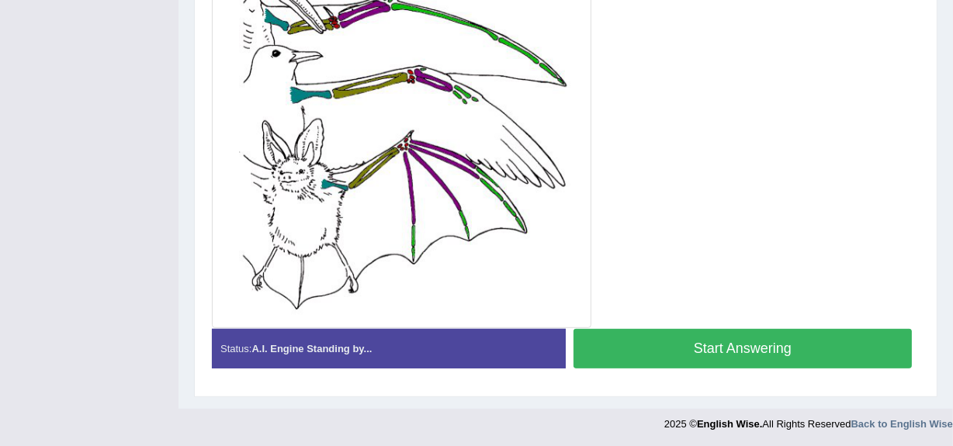
click at [722, 341] on button "Start Answering" at bounding box center [742, 349] width 338 height 40
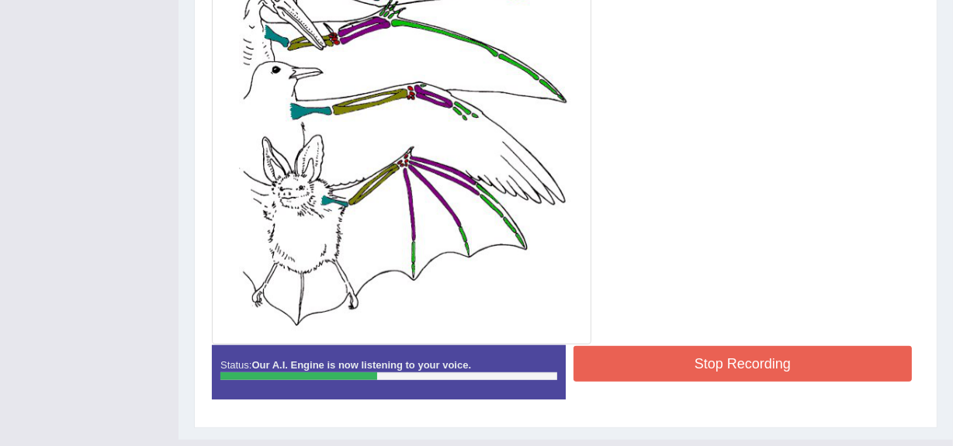
scroll to position [555, 0]
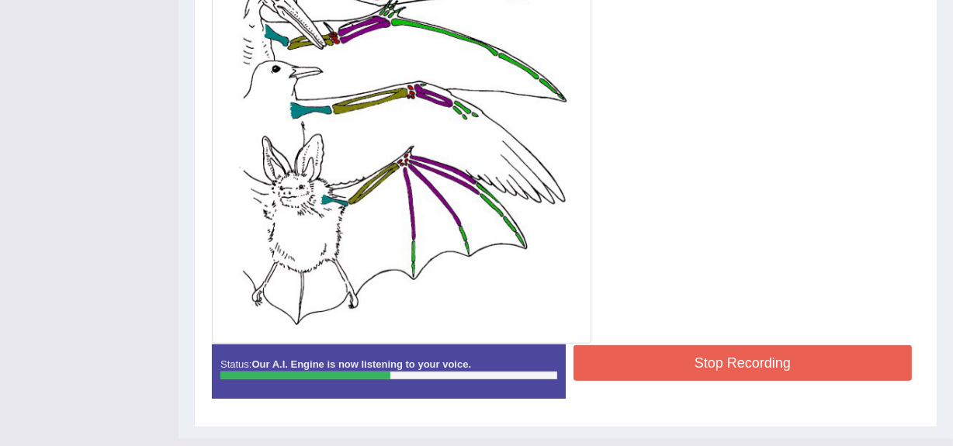
click at [729, 356] on button "Stop Recording" at bounding box center [742, 363] width 338 height 36
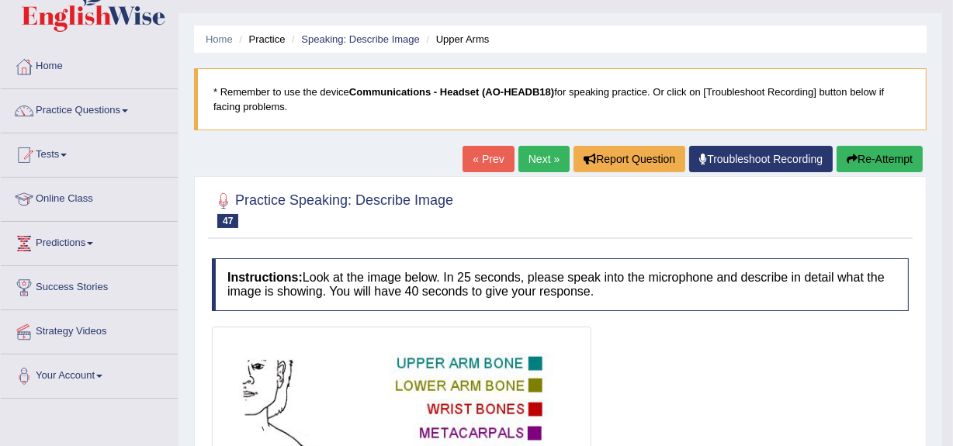
scroll to position [31, 0]
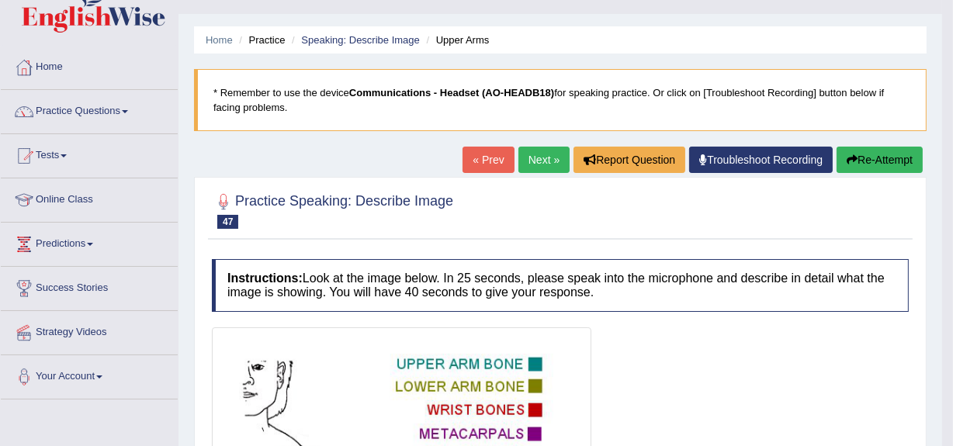
click at [878, 154] on button "Re-Attempt" at bounding box center [879, 160] width 86 height 26
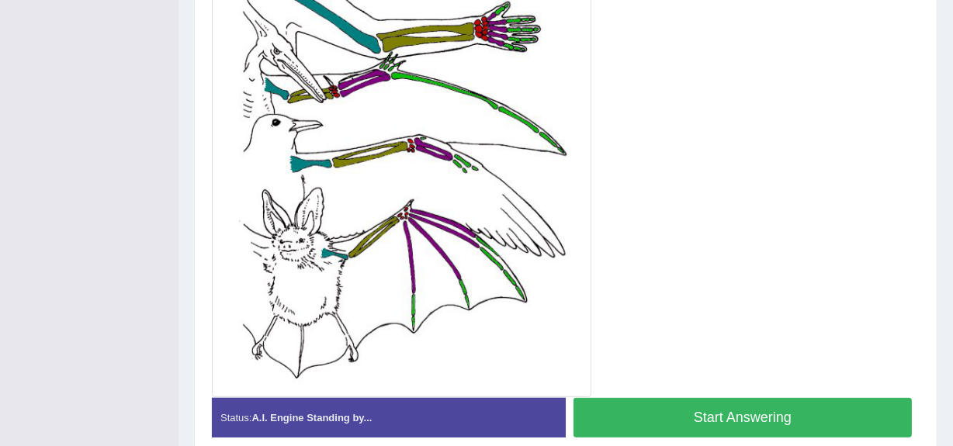
scroll to position [551, 0]
click at [735, 413] on button "Start Answering" at bounding box center [742, 418] width 338 height 40
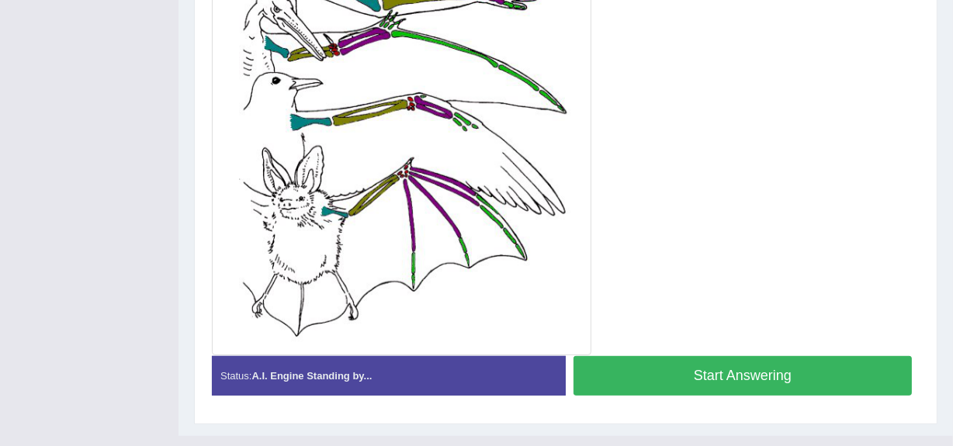
scroll to position [510, 0]
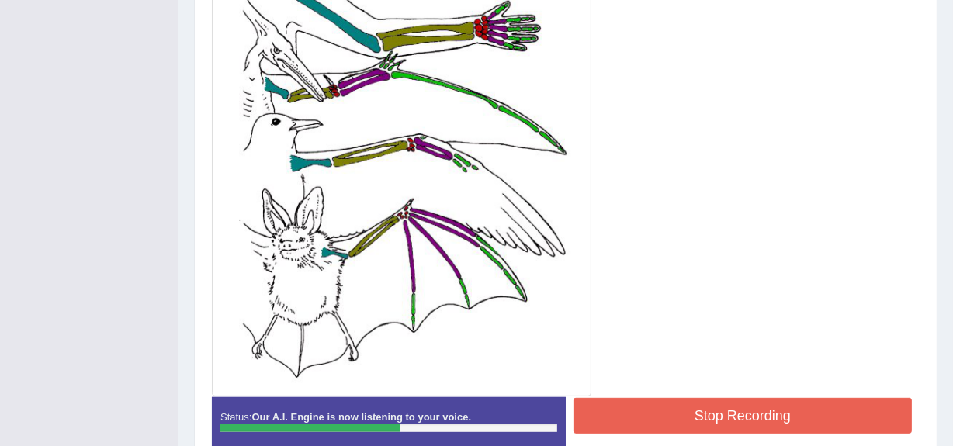
click at [735, 411] on button "Stop Recording" at bounding box center [742, 416] width 338 height 36
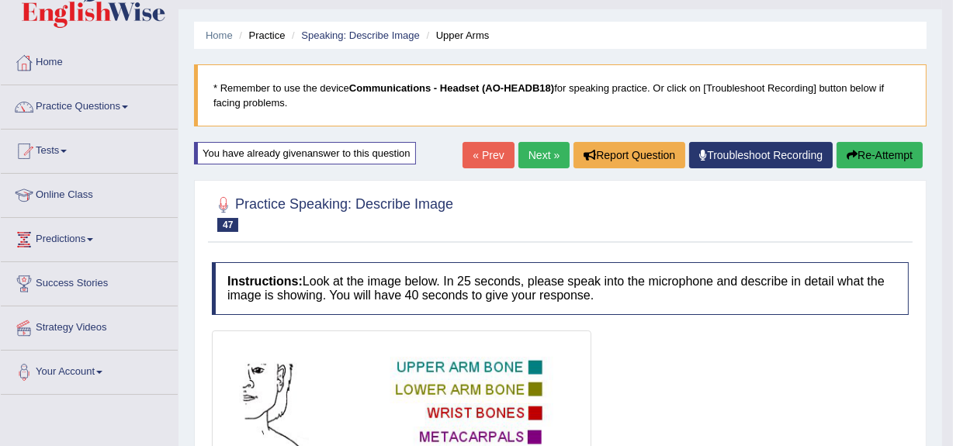
scroll to position [35, 0]
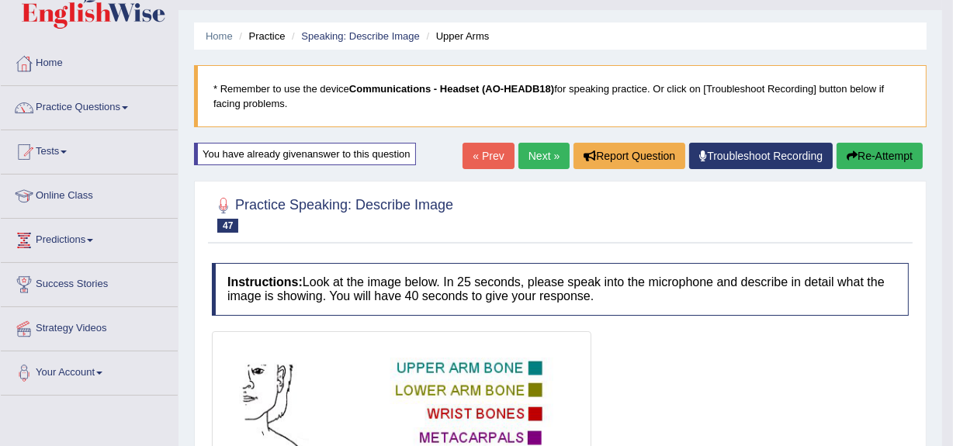
click at [532, 145] on link "Next »" at bounding box center [543, 156] width 51 height 26
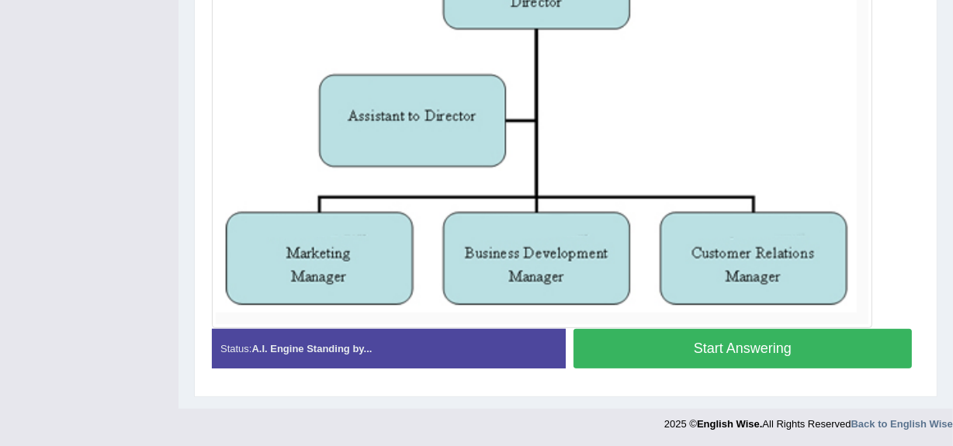
scroll to position [411, 0]
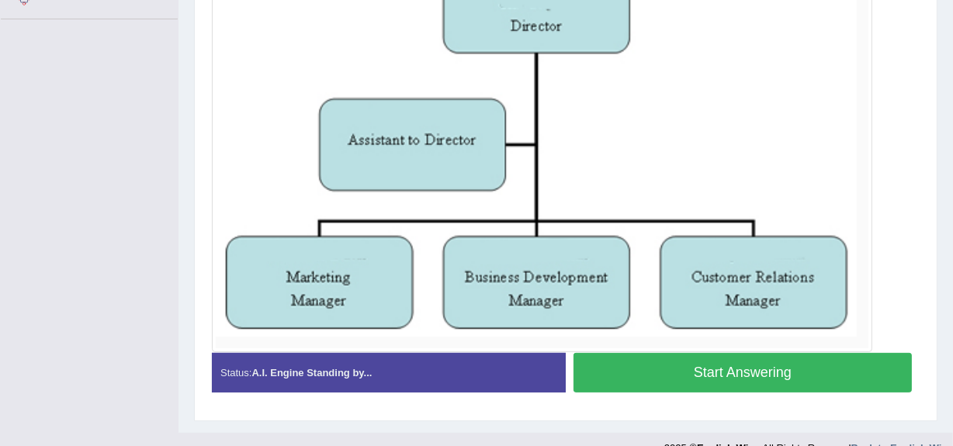
click at [736, 363] on button "Start Answering" at bounding box center [742, 373] width 338 height 40
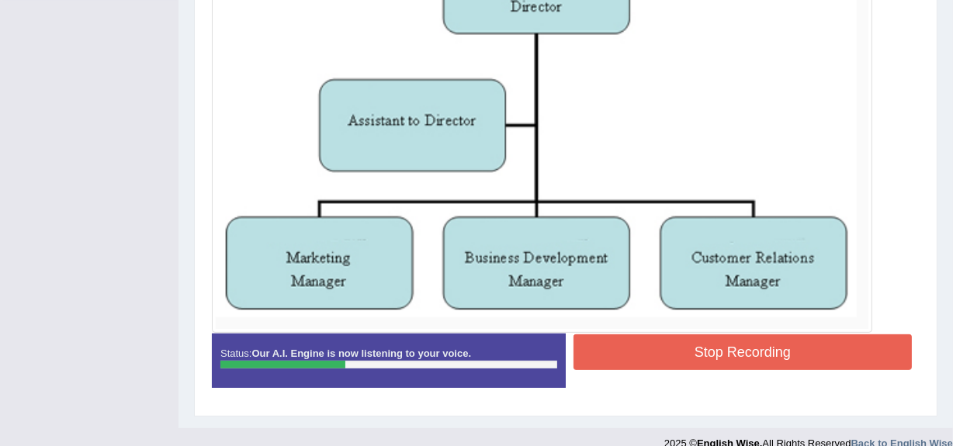
scroll to position [431, 0]
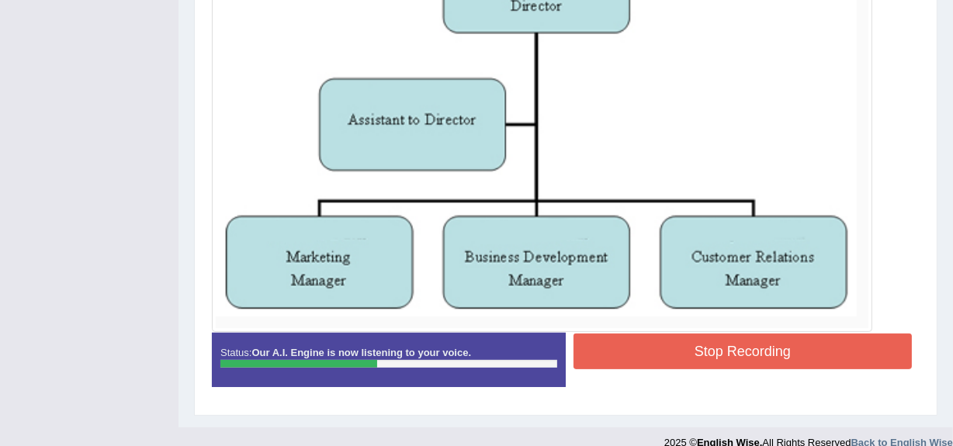
click at [705, 345] on button "Stop Recording" at bounding box center [742, 352] width 338 height 36
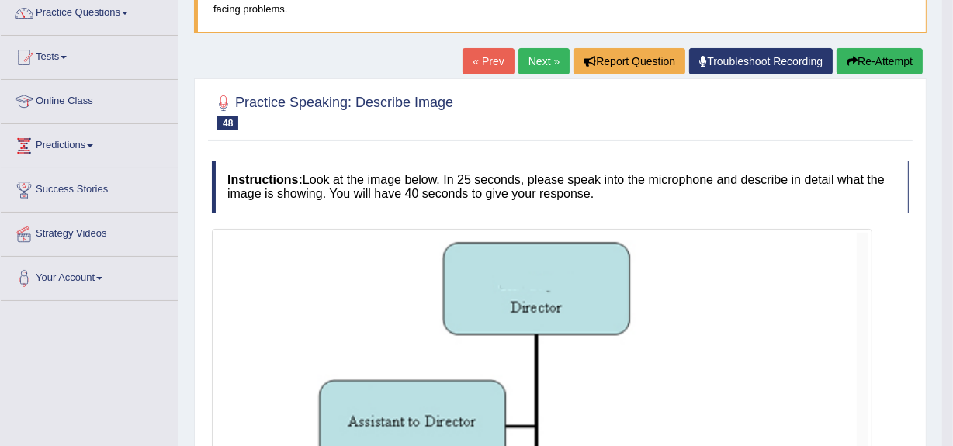
scroll to position [129, 0]
click at [863, 62] on button "Re-Attempt" at bounding box center [879, 62] width 86 height 26
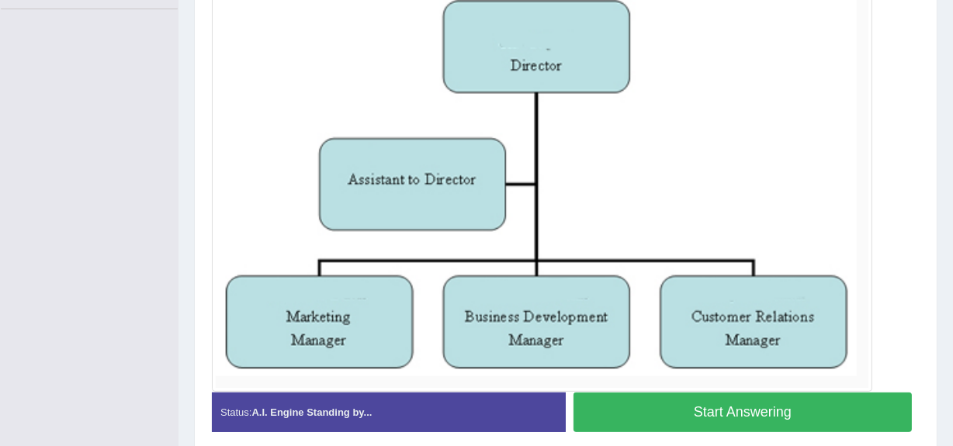
scroll to position [425, 0]
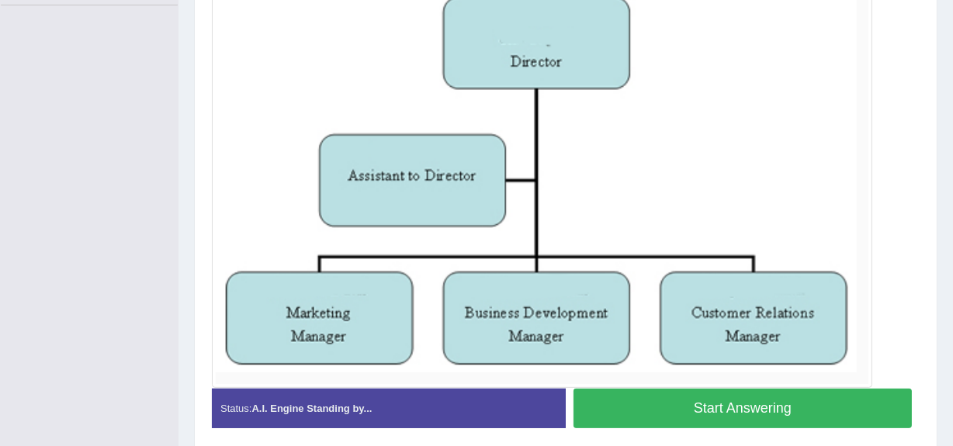
click at [759, 400] on button "Start Answering" at bounding box center [742, 409] width 338 height 40
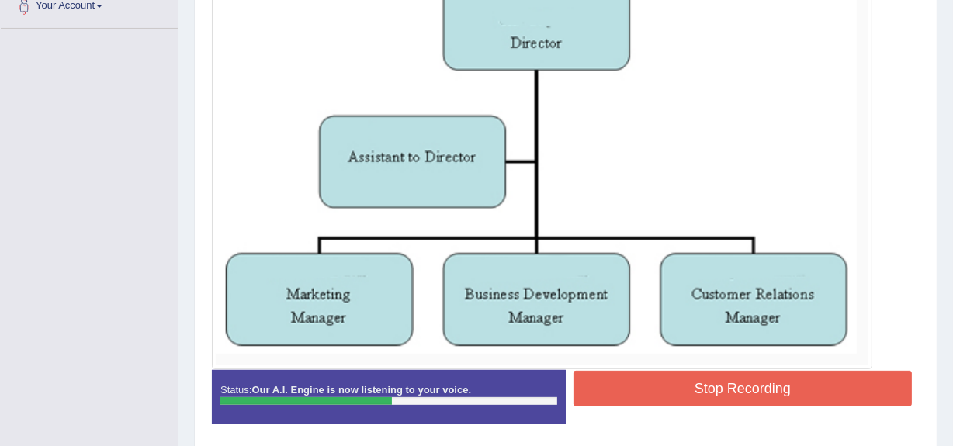
scroll to position [417, 0]
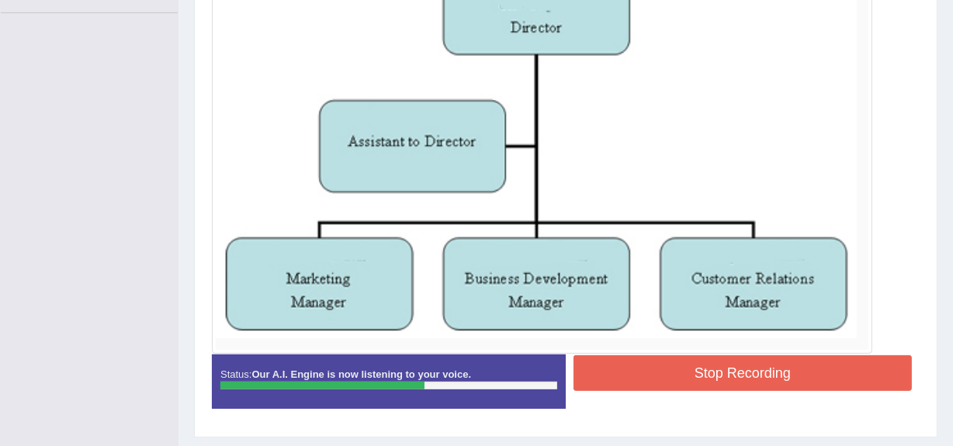
click at [725, 366] on button "Stop Recording" at bounding box center [742, 373] width 338 height 36
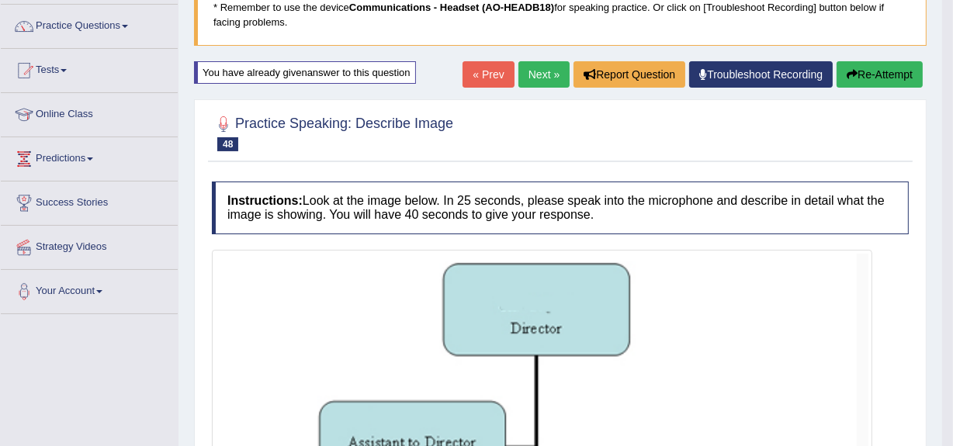
scroll to position [116, 0]
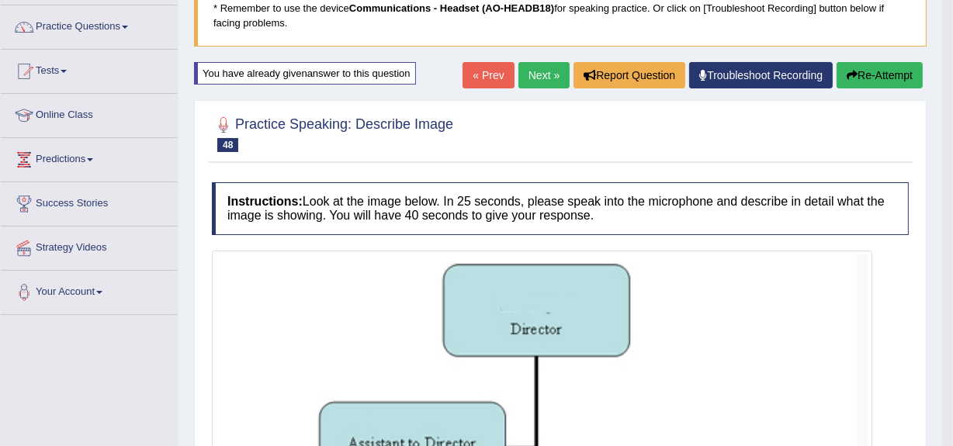
click at [858, 76] on button "Re-Attempt" at bounding box center [879, 75] width 86 height 26
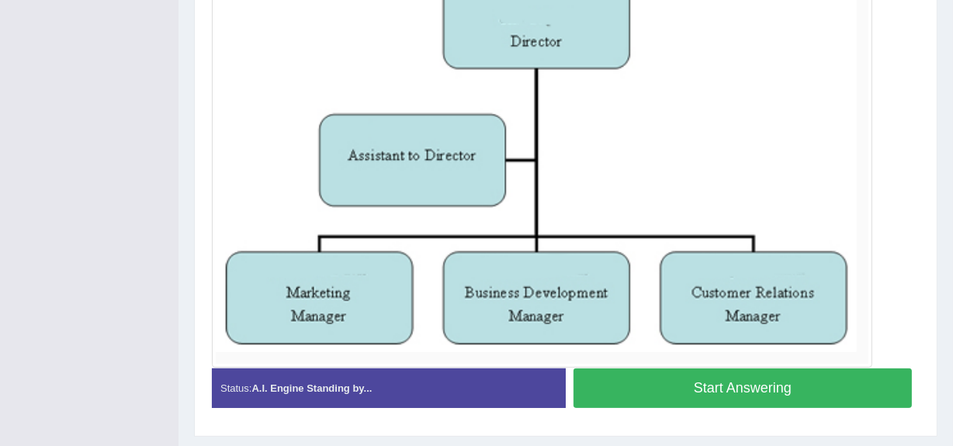
scroll to position [485, 0]
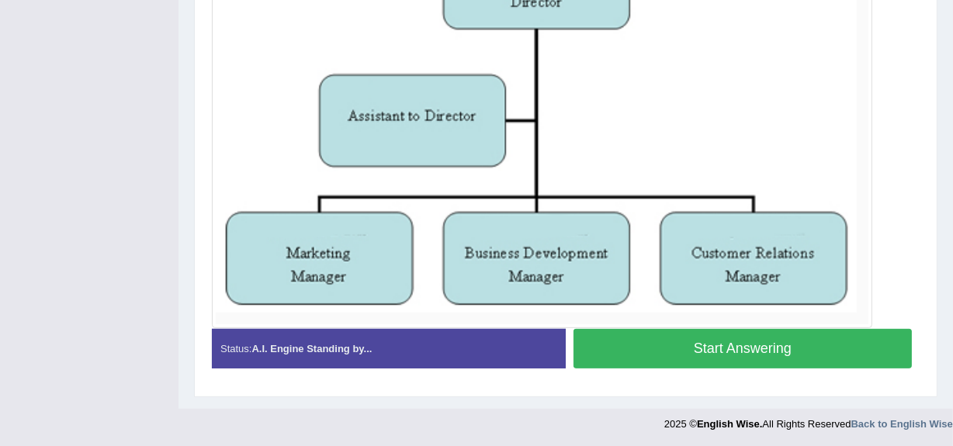
click at [748, 341] on button "Start Answering" at bounding box center [742, 349] width 338 height 40
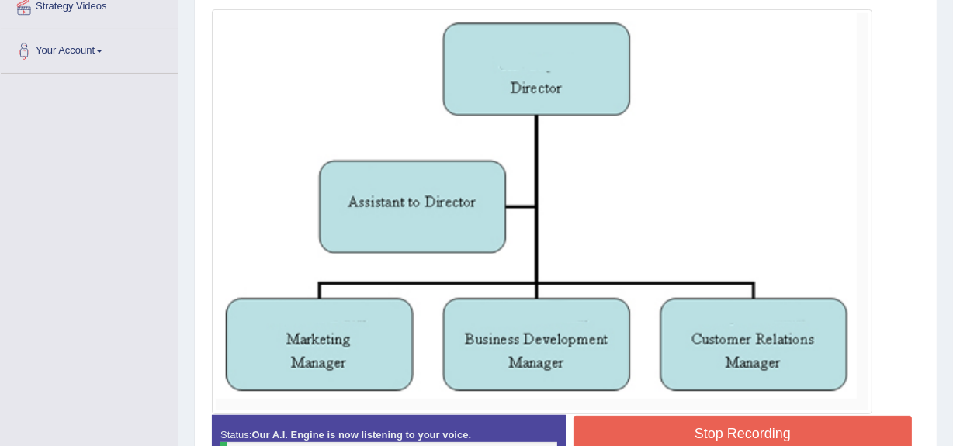
scroll to position [356, 0]
click at [734, 434] on button "Stop Recording" at bounding box center [742, 435] width 338 height 36
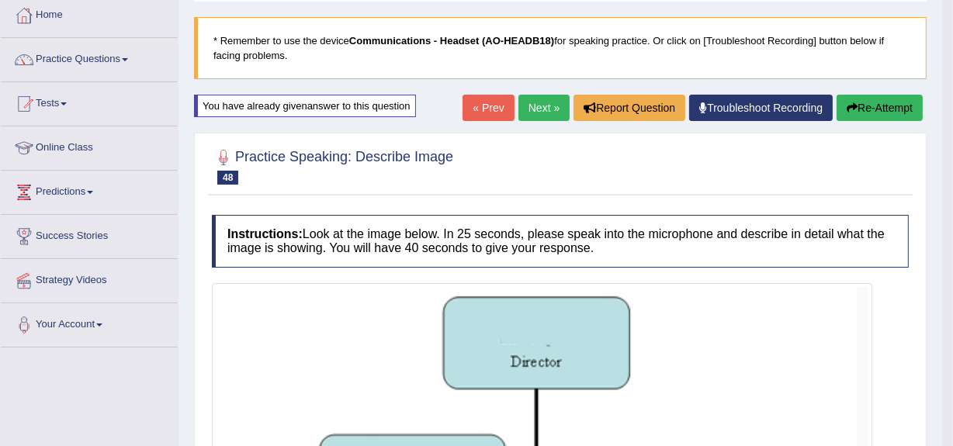
scroll to position [82, 0]
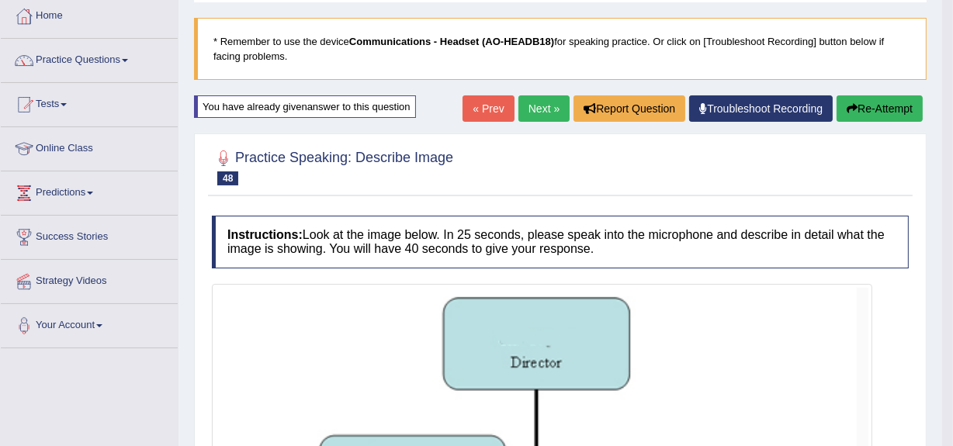
click at [883, 101] on button "Re-Attempt" at bounding box center [879, 108] width 86 height 26
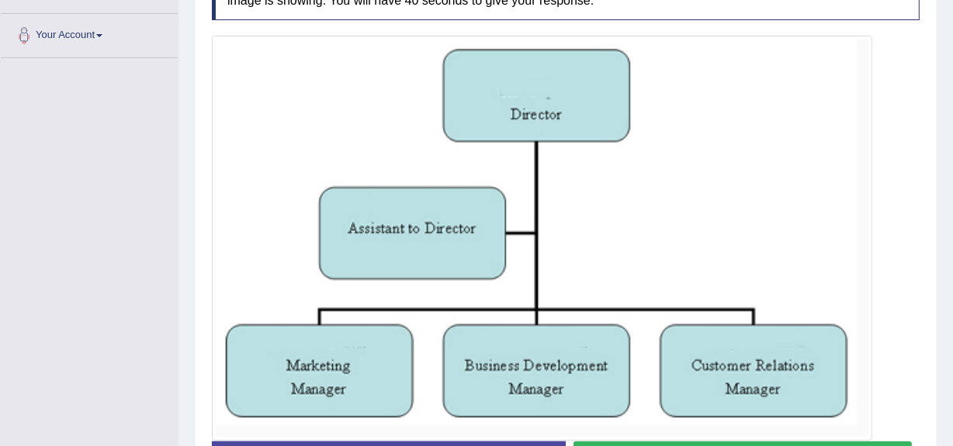
scroll to position [485, 0]
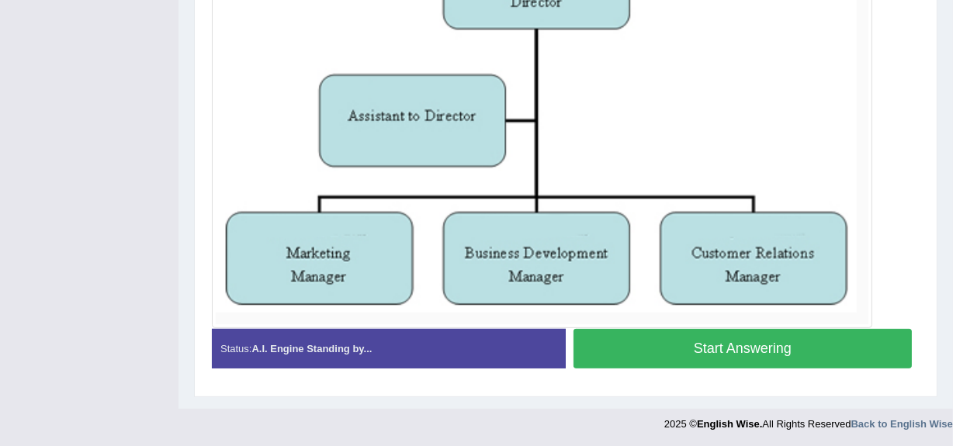
click at [734, 340] on button "Start Answering" at bounding box center [742, 349] width 338 height 40
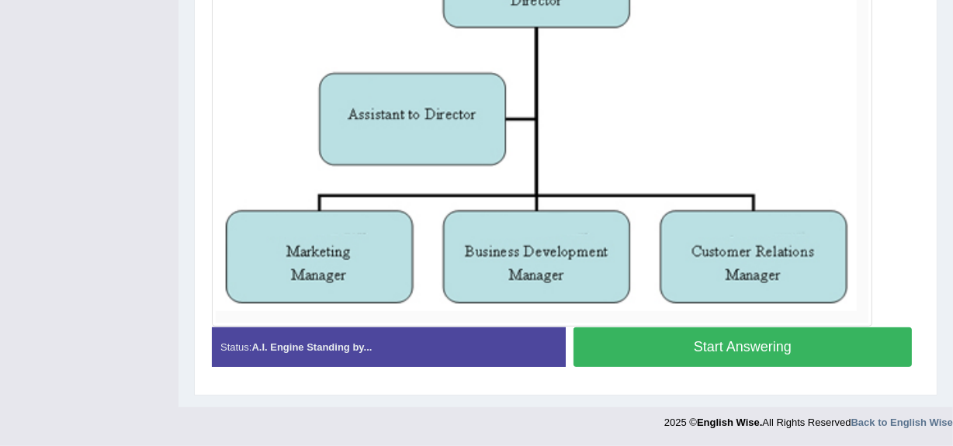
scroll to position [443, 0]
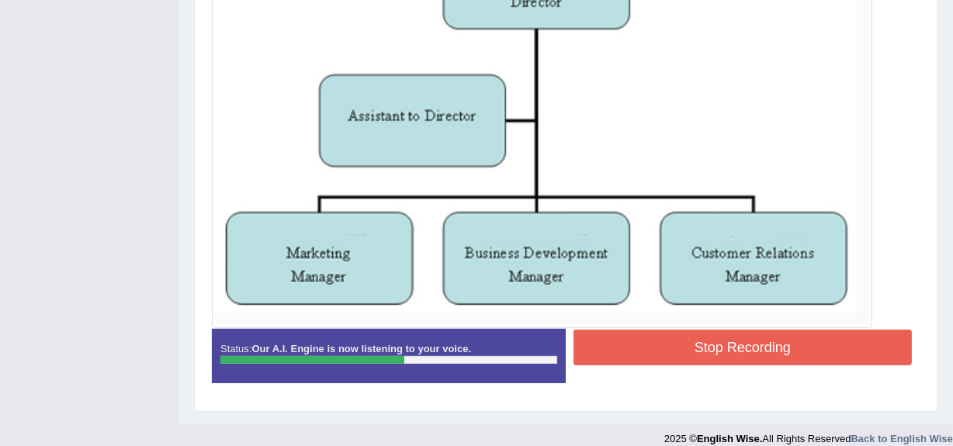
click at [726, 336] on button "Stop Recording" at bounding box center [742, 348] width 338 height 36
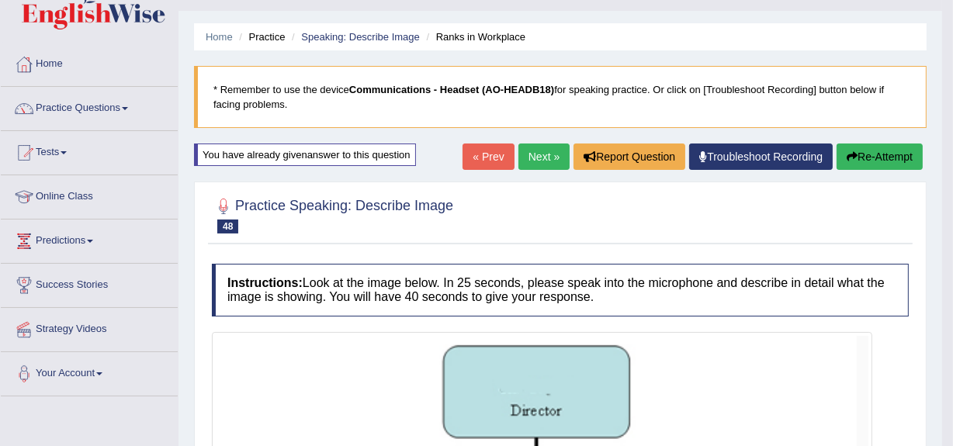
scroll to position [33, 0]
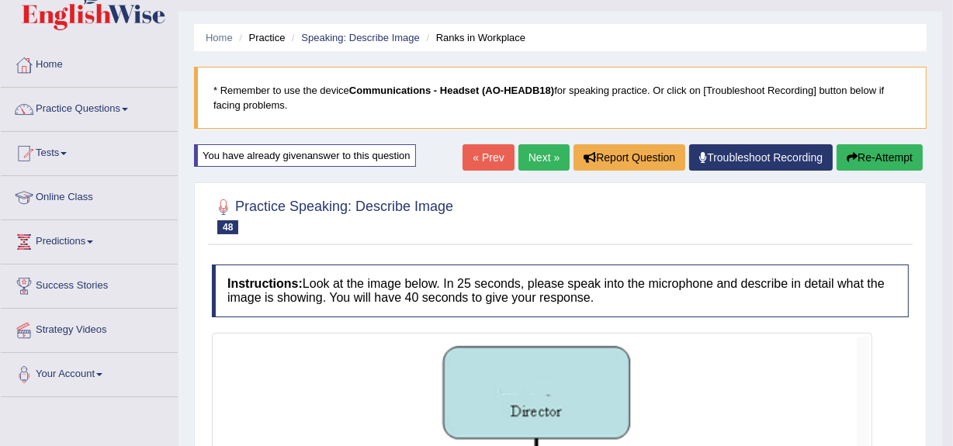
click at [853, 153] on icon "button" at bounding box center [852, 157] width 11 height 11
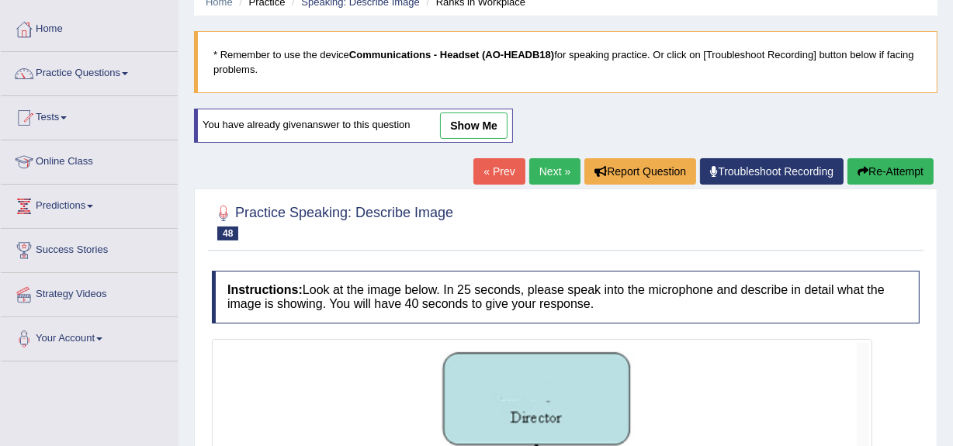
scroll to position [68, 0]
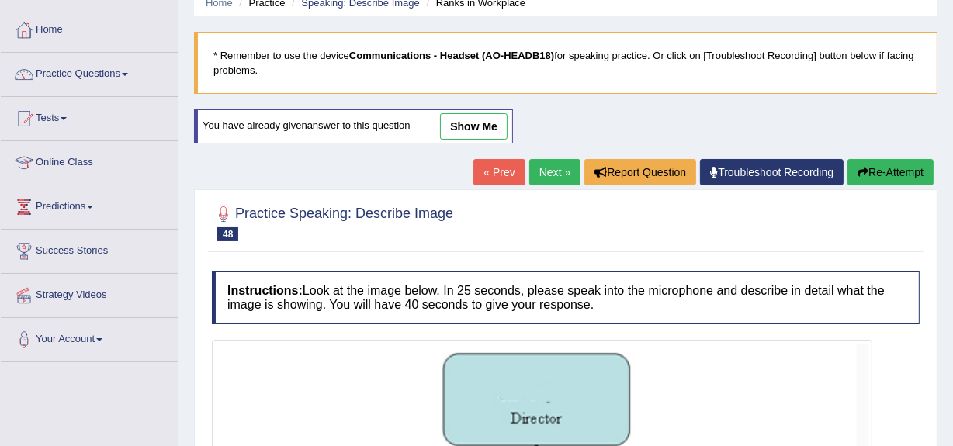
click at [875, 165] on button "Re-Attempt" at bounding box center [890, 172] width 86 height 26
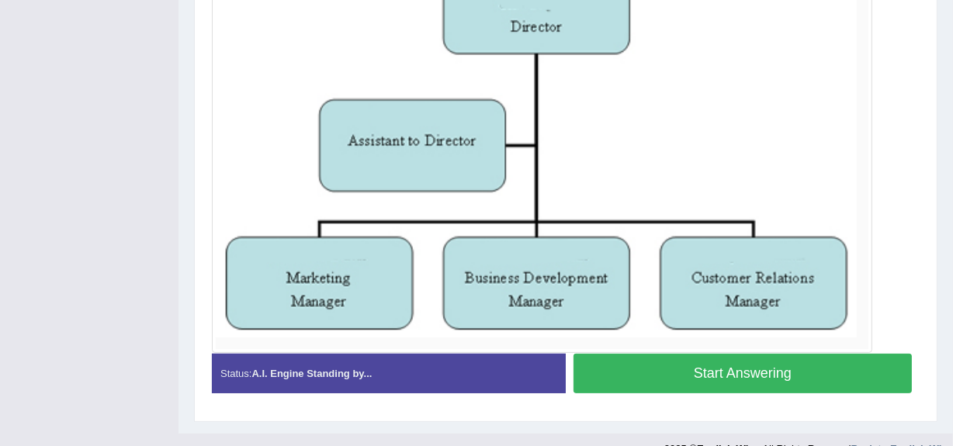
scroll to position [461, 0]
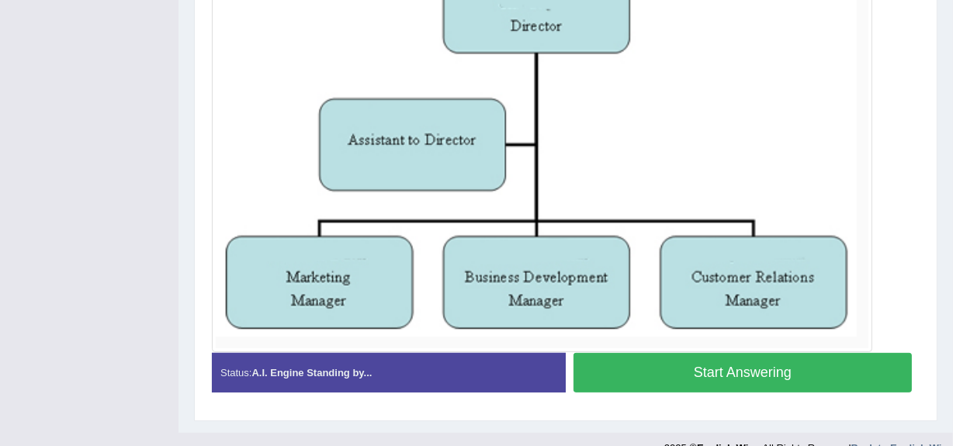
click at [744, 370] on button "Start Answering" at bounding box center [742, 373] width 338 height 40
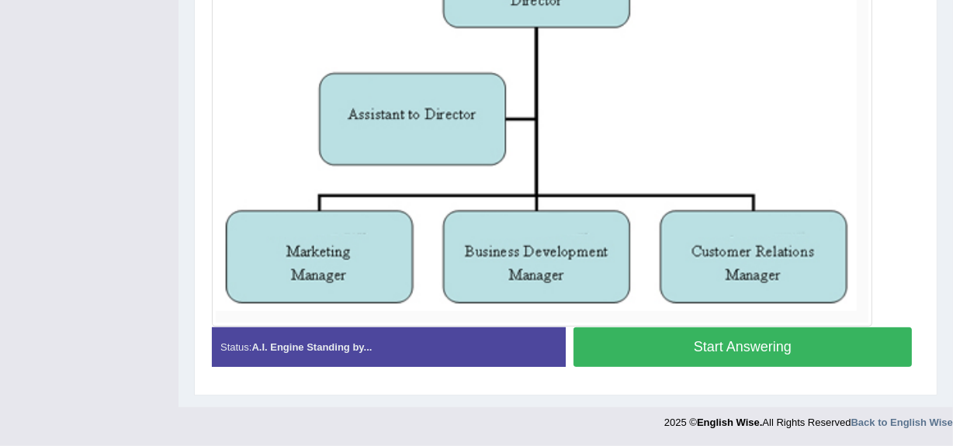
scroll to position [419, 0]
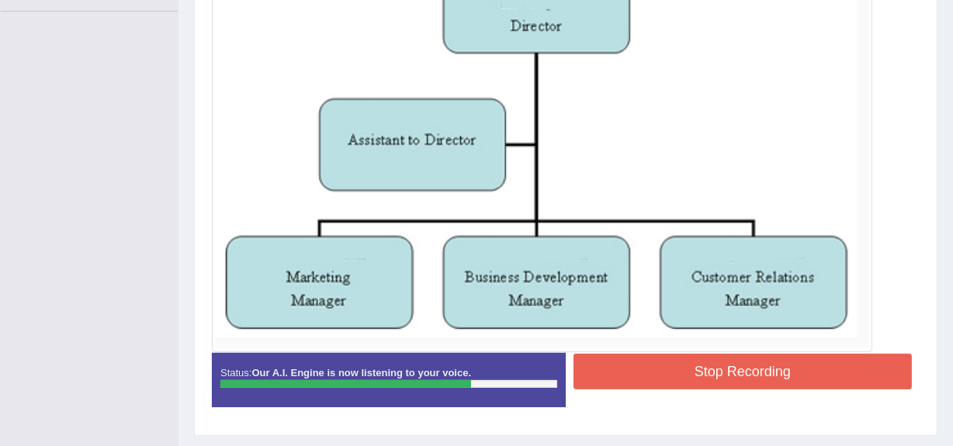
click at [744, 372] on button "Stop Recording" at bounding box center [742, 372] width 338 height 36
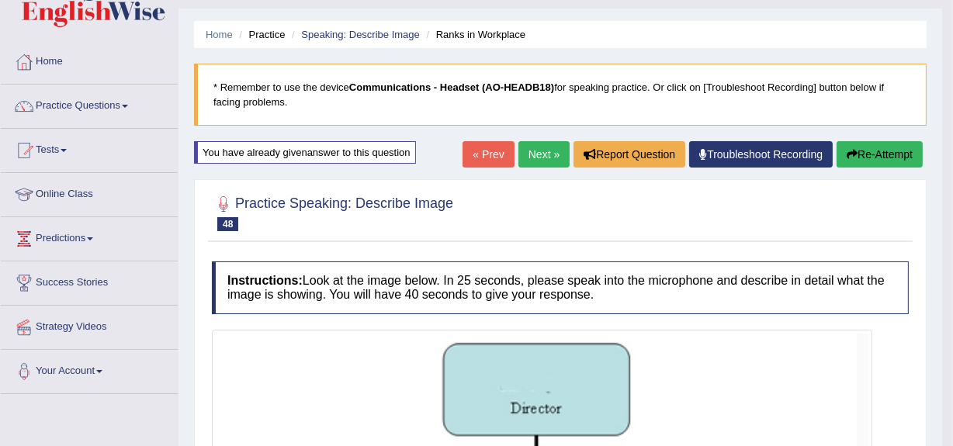
scroll to position [23, 0]
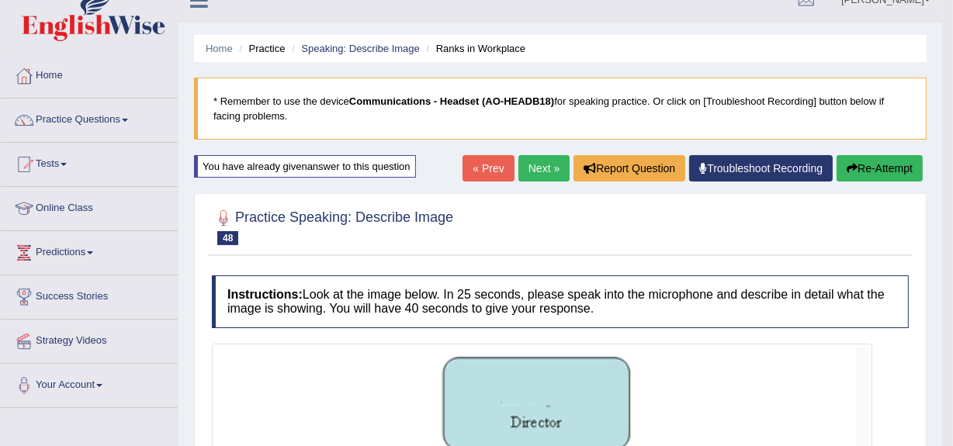
click at [535, 165] on link "Next »" at bounding box center [543, 168] width 51 height 26
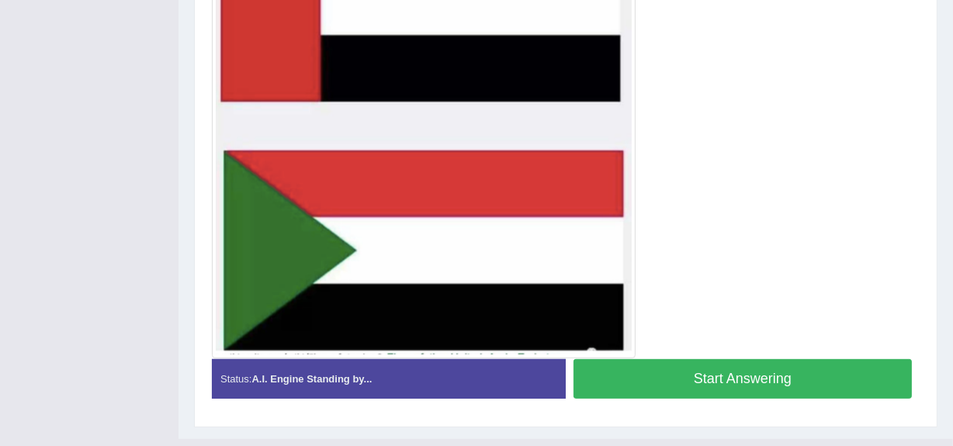
scroll to position [494, 0]
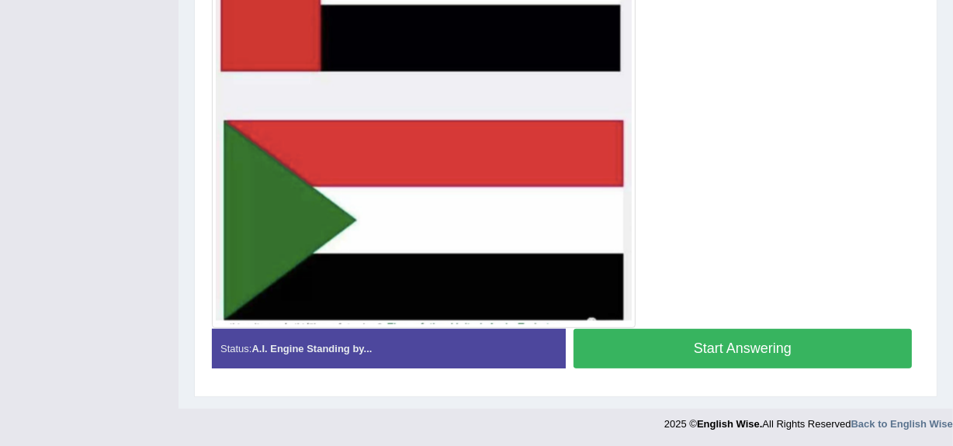
click at [733, 349] on button "Start Answering" at bounding box center [742, 349] width 338 height 40
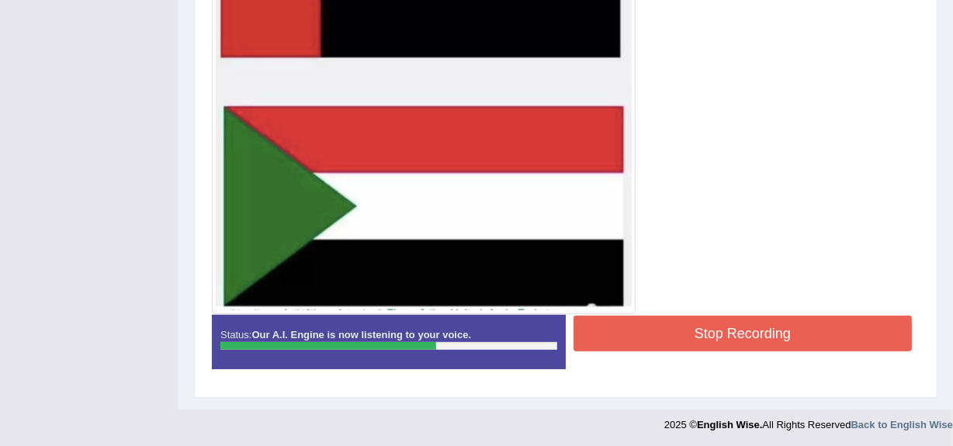
scroll to position [509, 0]
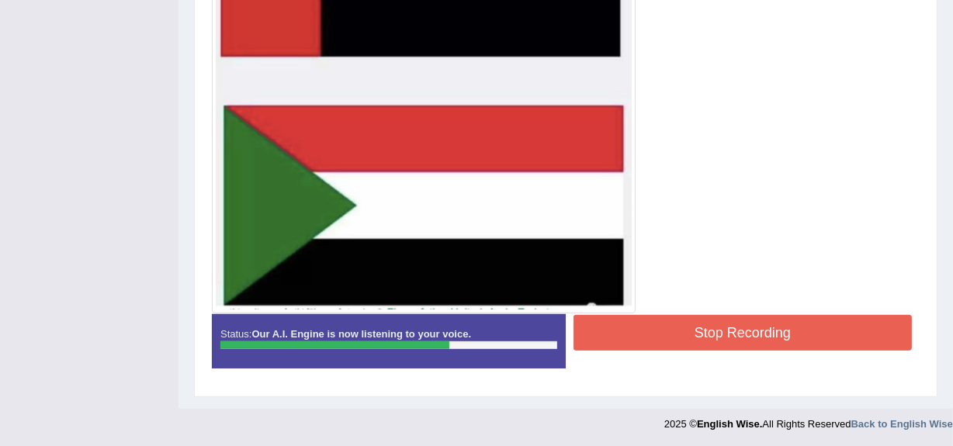
click at [726, 327] on button "Stop Recording" at bounding box center [742, 333] width 338 height 36
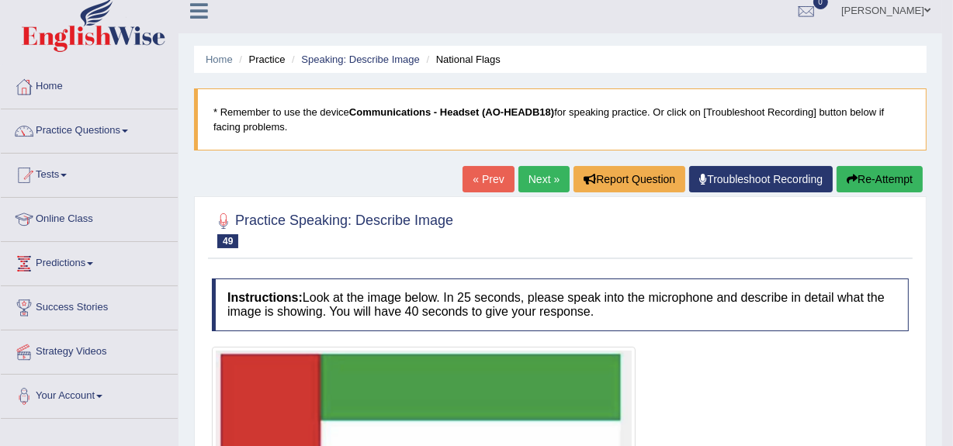
scroll to position [0, 0]
